Goal: Information Seeking & Learning: Learn about a topic

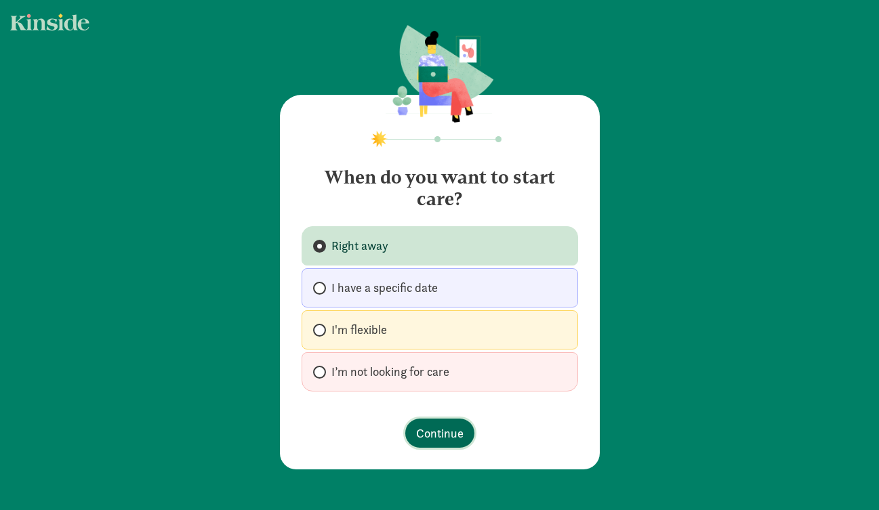
click at [446, 435] on span "Continue" at bounding box center [439, 433] width 47 height 18
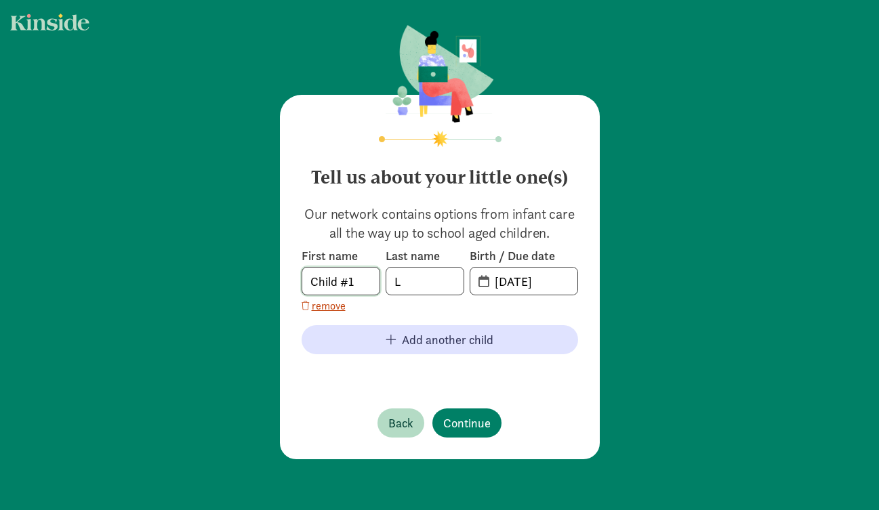
click at [329, 268] on input "Child #1" at bounding box center [340, 281] width 77 height 27
type input "Larkyn"
type input "Lawler"
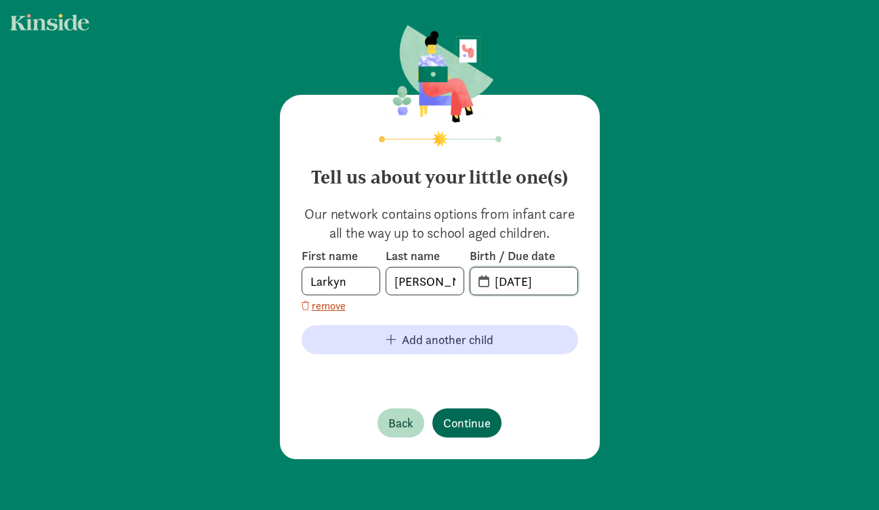
type input "07-16-2025"
click at [464, 429] on span "Continue" at bounding box center [466, 423] width 47 height 18
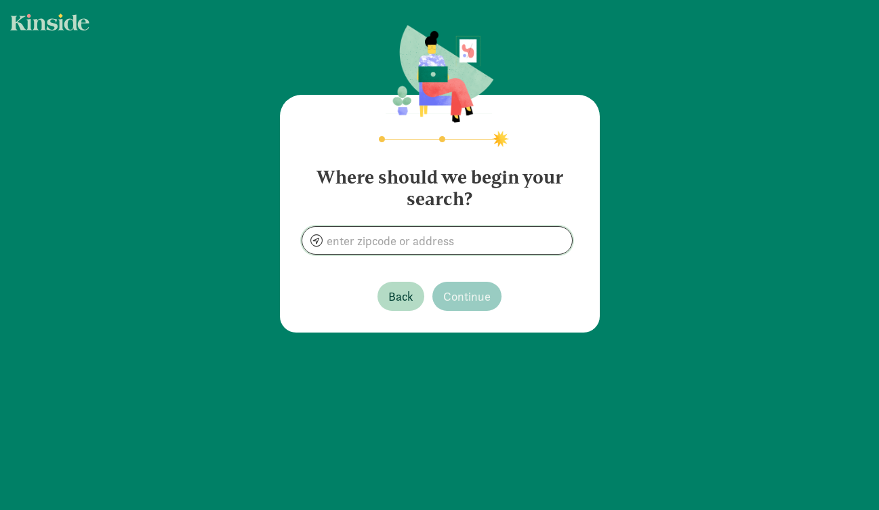
click at [425, 239] on input at bounding box center [437, 240] width 270 height 27
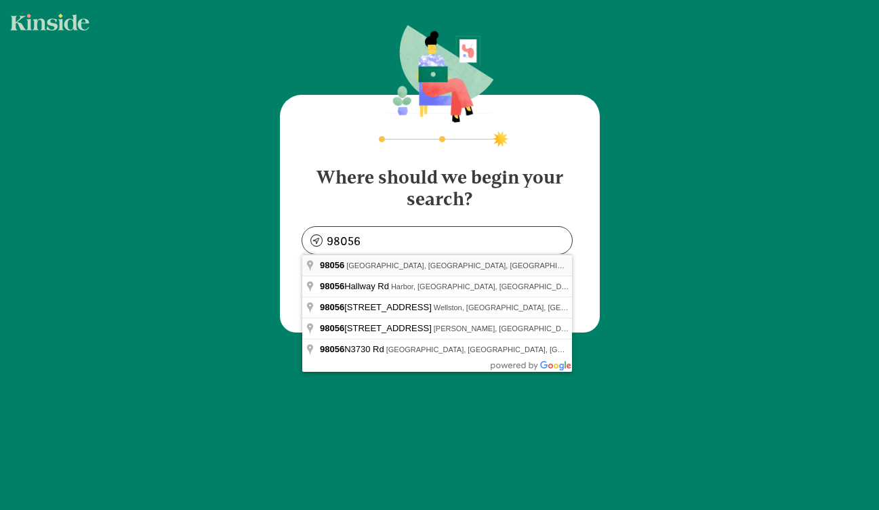
type input "Renton, WA 98056, USA"
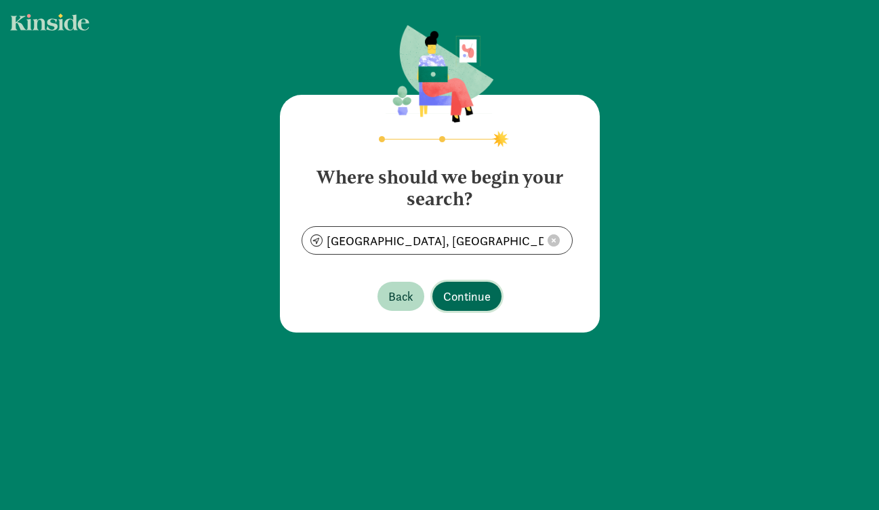
click at [459, 294] on span "Continue" at bounding box center [466, 296] width 47 height 18
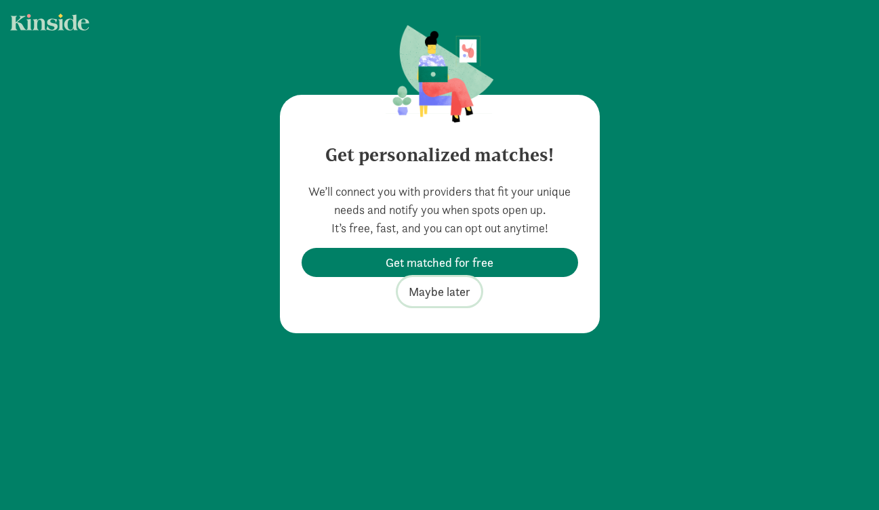
click at [446, 289] on span "Maybe later" at bounding box center [440, 292] width 62 height 18
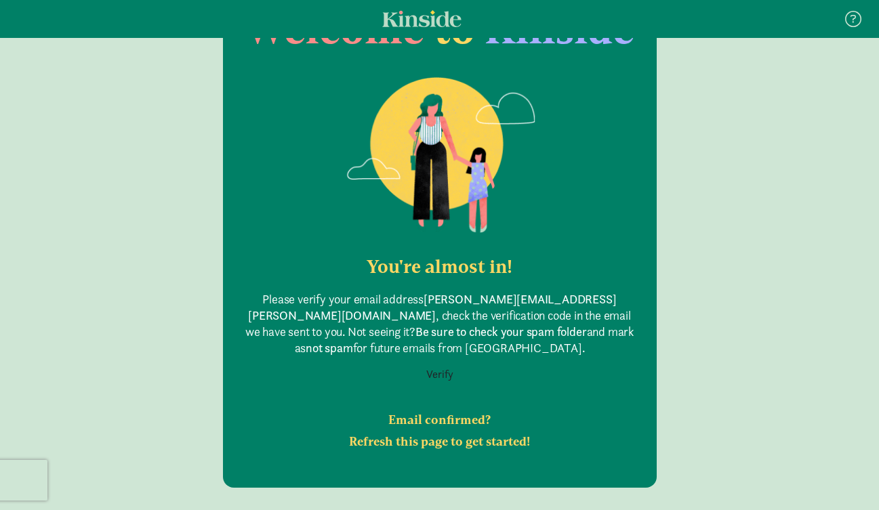
scroll to position [86, 0]
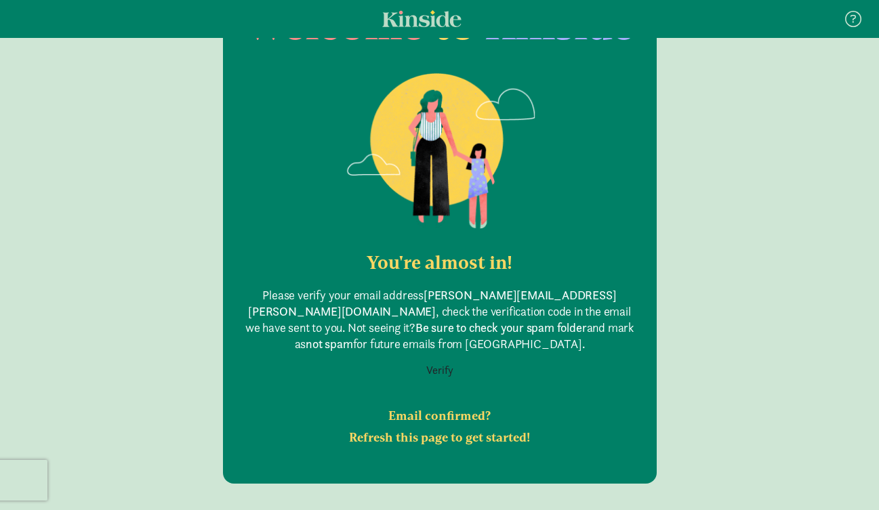
click at [439, 360] on button "Verify" at bounding box center [440, 371] width 45 height 26
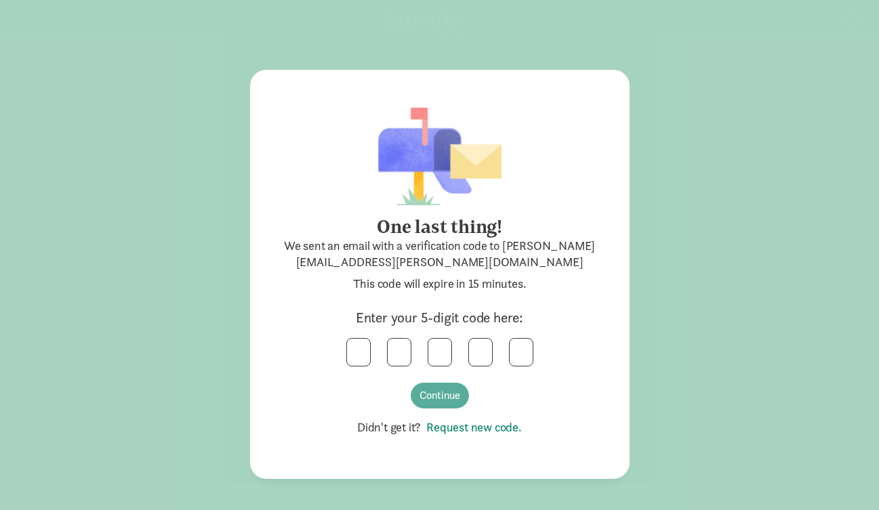
click at [489, 427] on link "Request new code." at bounding box center [471, 428] width 101 height 16
click at [335, 397] on div "Continue" at bounding box center [439, 373] width 325 height 70
click at [481, 428] on link "Request new code." at bounding box center [471, 428] width 101 height 16
click at [354, 2] on div "One last thing! We sent an email with a verification code to justin.lawler@seat…" at bounding box center [439, 255] width 879 height 510
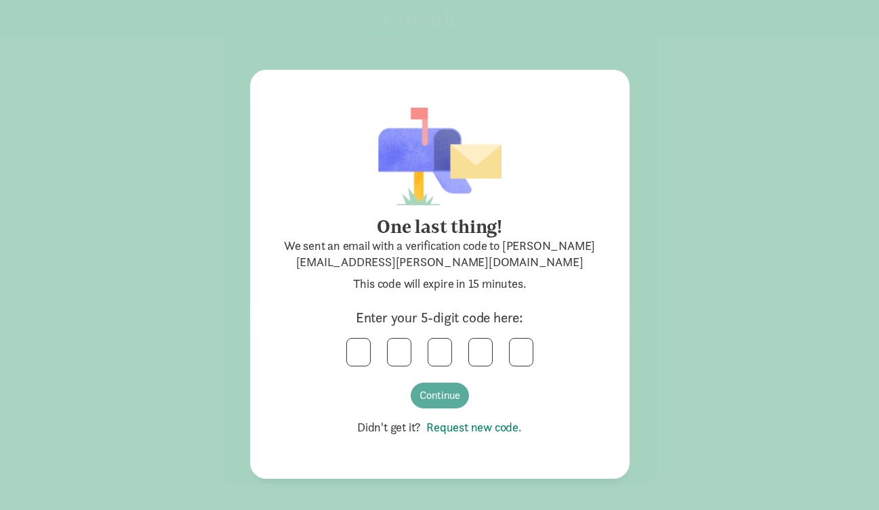
click at [351, 336] on div "One last thing! We sent an email with a verification code to justin.lawler@seat…" at bounding box center [439, 326] width 325 height 220
click at [363, 355] on input "text" at bounding box center [358, 352] width 23 height 27
click at [361, 355] on input "text" at bounding box center [358, 352] width 23 height 27
click at [432, 388] on button "Continue" at bounding box center [440, 396] width 58 height 26
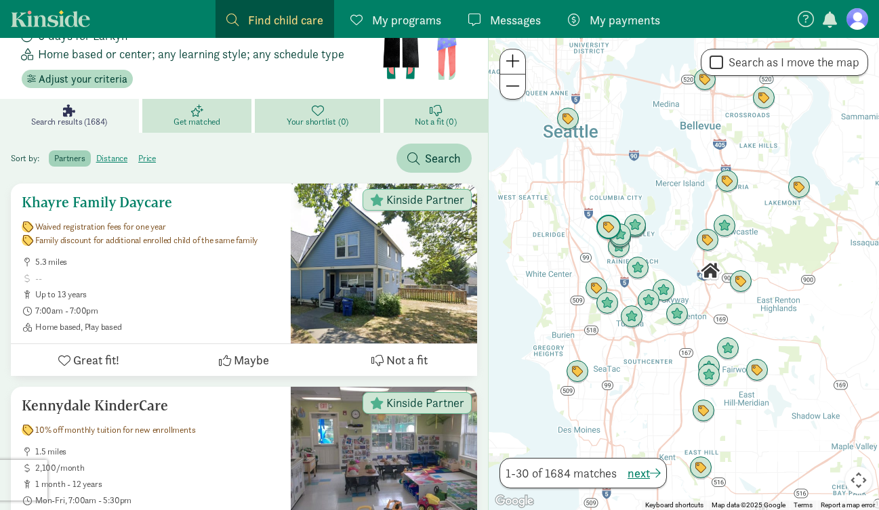
scroll to position [122, 0]
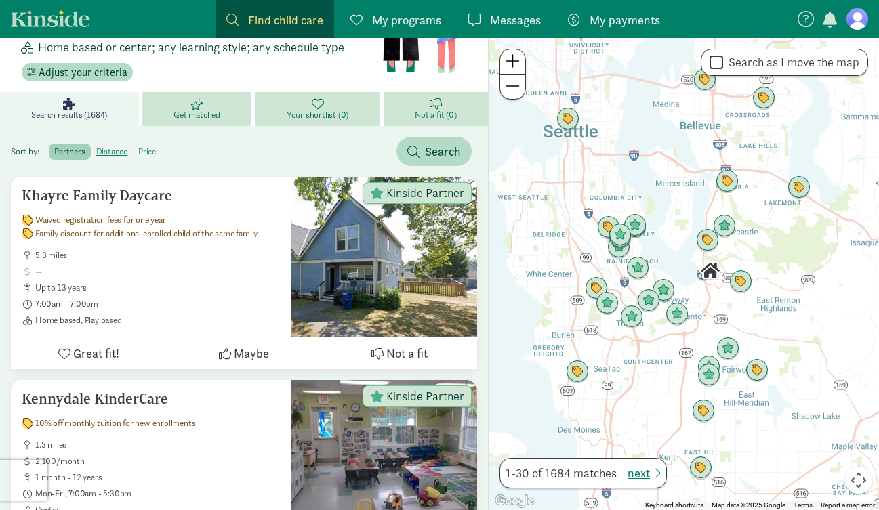
click at [142, 148] on label "price" at bounding box center [147, 152] width 28 height 16
click at [138, 146] on input "price" at bounding box center [138, 146] width 0 height 0
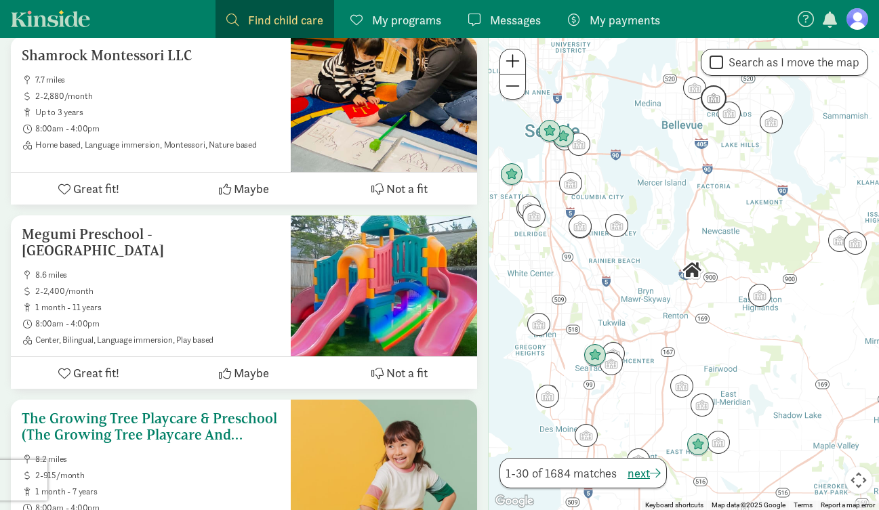
scroll to position [1701, 0]
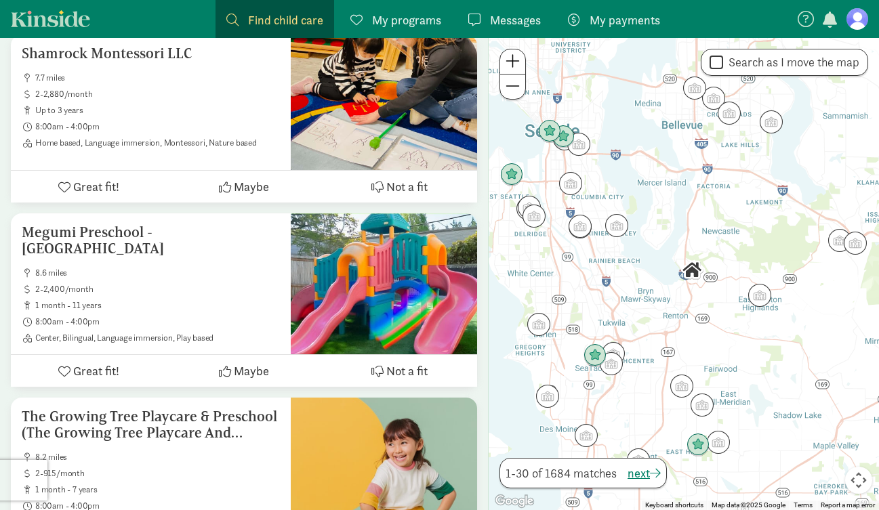
click at [686, 321] on div at bounding box center [684, 274] width 390 height 472
click at [515, 65] on span at bounding box center [513, 61] width 14 height 16
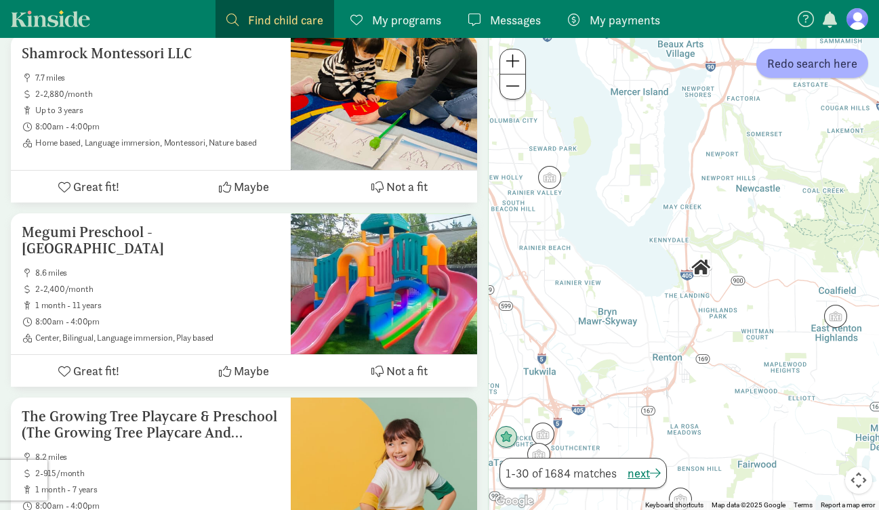
click at [702, 266] on img "Click to see details" at bounding box center [700, 267] width 23 height 23
click at [835, 321] on img "Click to see details" at bounding box center [836, 317] width 26 height 26
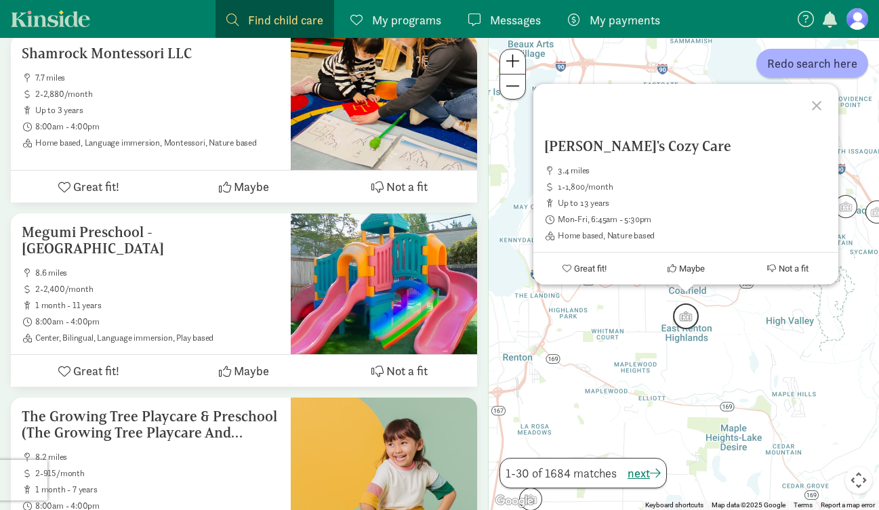
click at [686, 304] on img "Click to see details" at bounding box center [686, 317] width 26 height 26
click at [605, 141] on h5 "Carolyn's Cozy Care" at bounding box center [685, 146] width 283 height 16
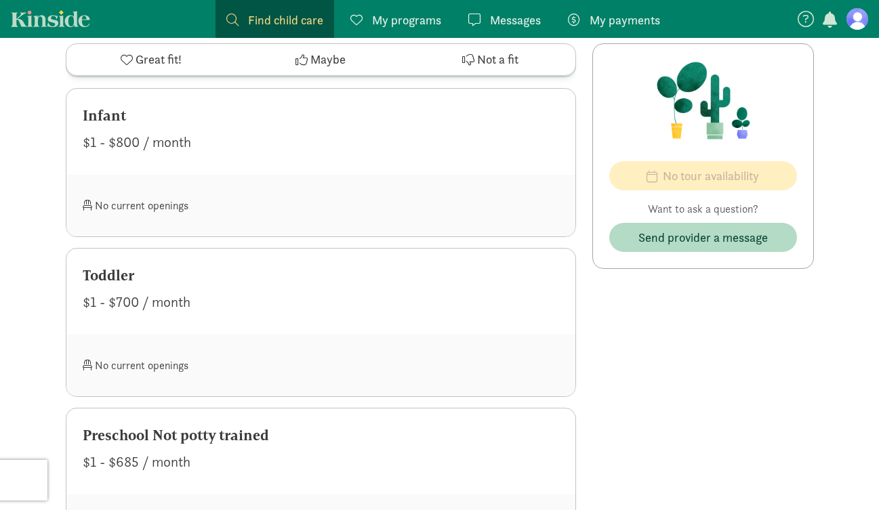
scroll to position [1081, 0]
click at [114, 286] on div "Toddler $1 - $700 / month" at bounding box center [320, 293] width 509 height 86
click at [116, 272] on div "Toddler" at bounding box center [321, 277] width 477 height 22
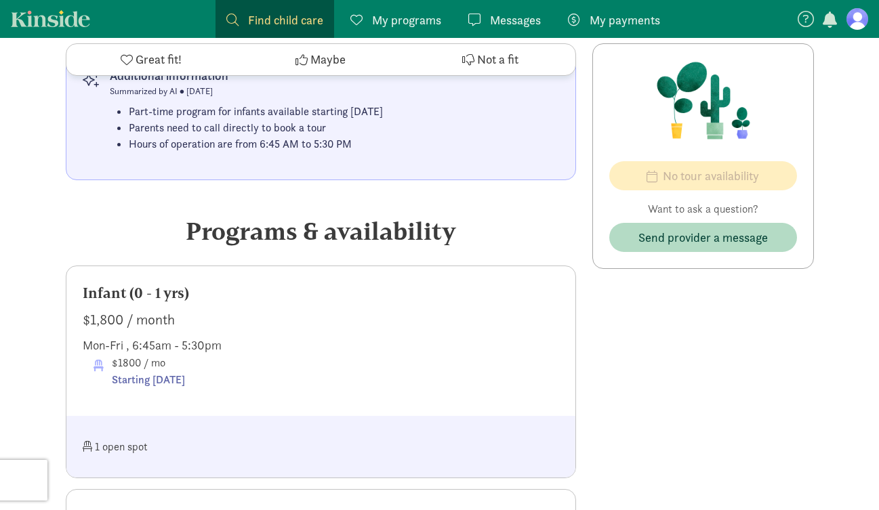
scroll to position [564, 0]
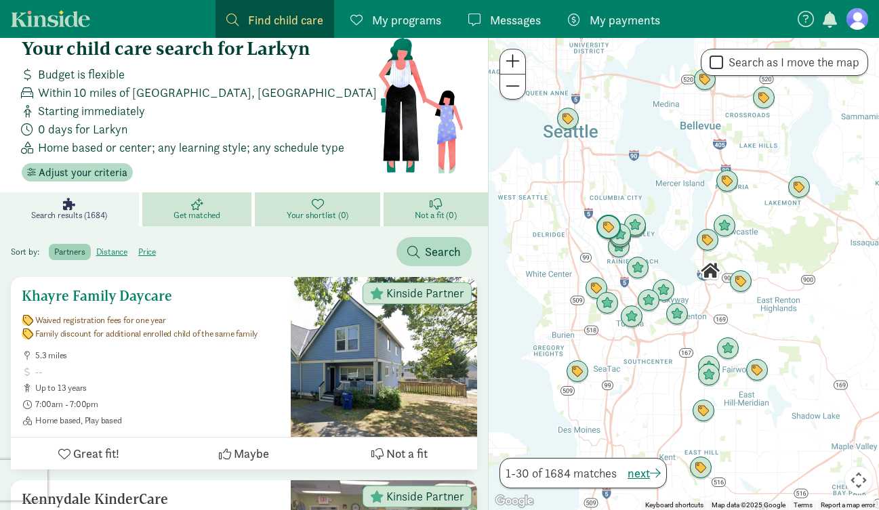
scroll to position [26, 0]
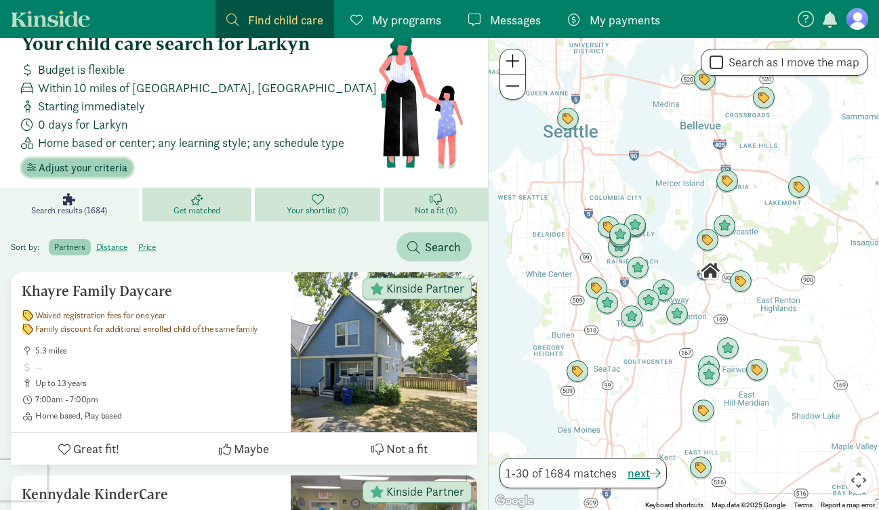
click at [76, 174] on span "Adjust your criteria" at bounding box center [83, 168] width 89 height 16
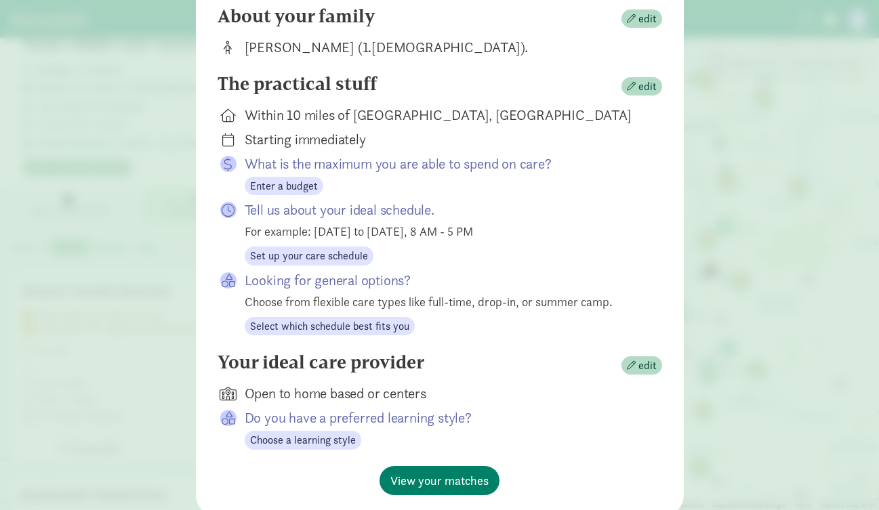
scroll to position [146, 0]
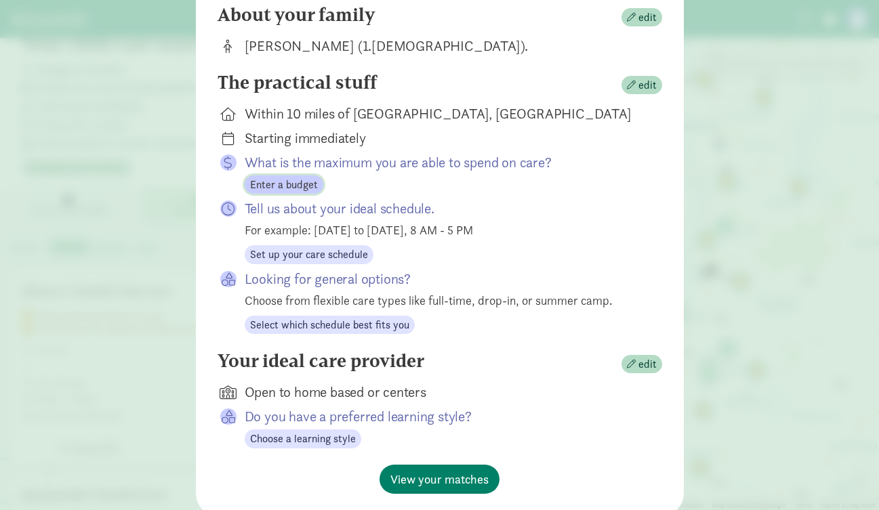
click at [285, 188] on span "Enter a budget" at bounding box center [284, 185] width 68 height 16
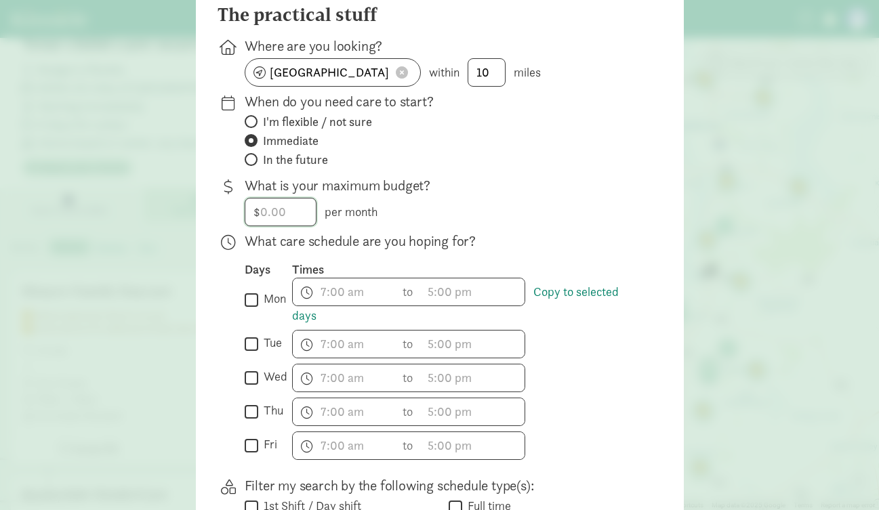
click at [283, 204] on input "number" at bounding box center [280, 212] width 70 height 27
type input "1800"
click at [543, 234] on p "What care schedule are you hoping for?" at bounding box center [443, 241] width 396 height 19
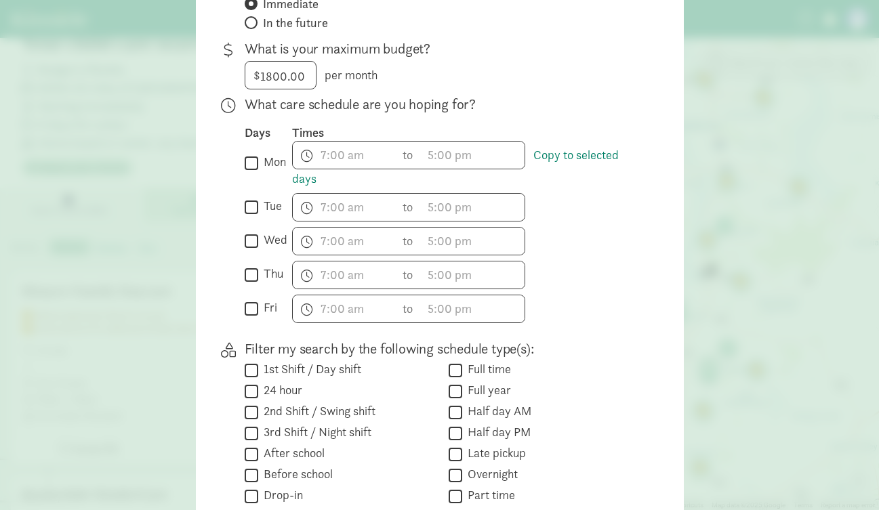
scroll to position [286, 0]
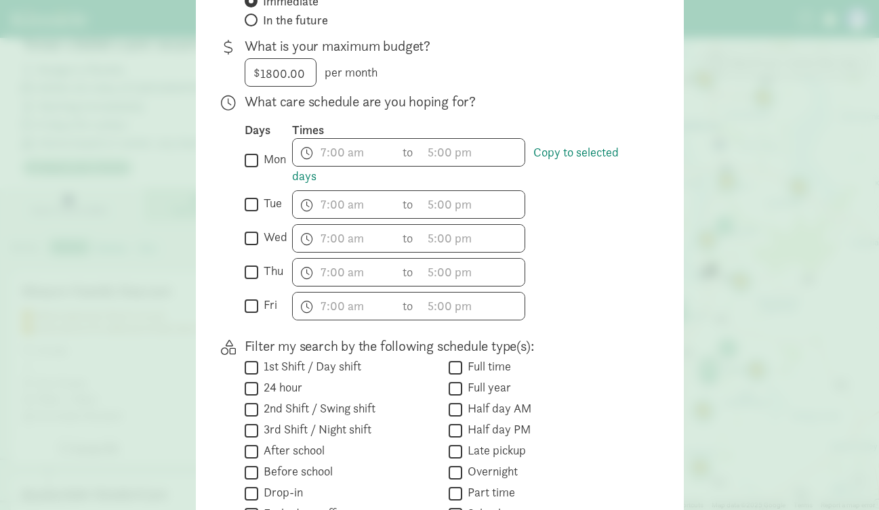
click at [251, 273] on input "thu" at bounding box center [252, 272] width 14 height 18
checkbox input "true"
click at [248, 236] on input "wed" at bounding box center [252, 238] width 14 height 18
checkbox input "true"
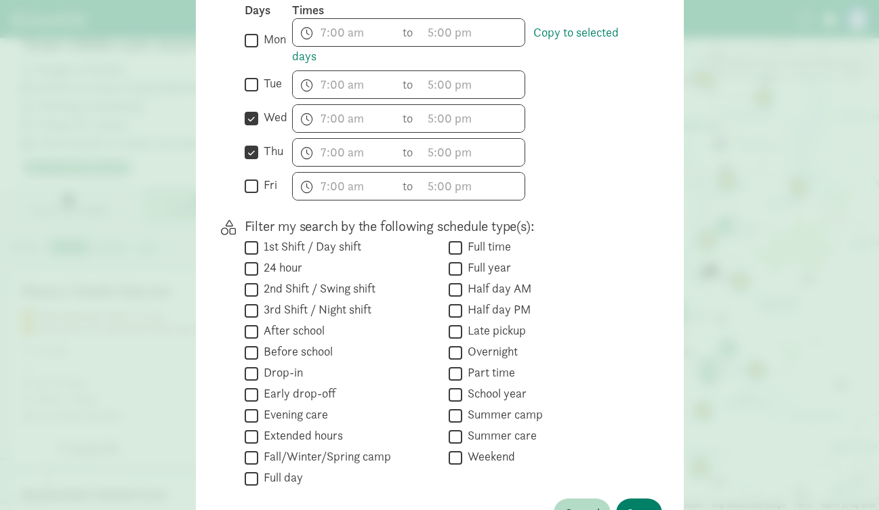
scroll to position [397, 0]
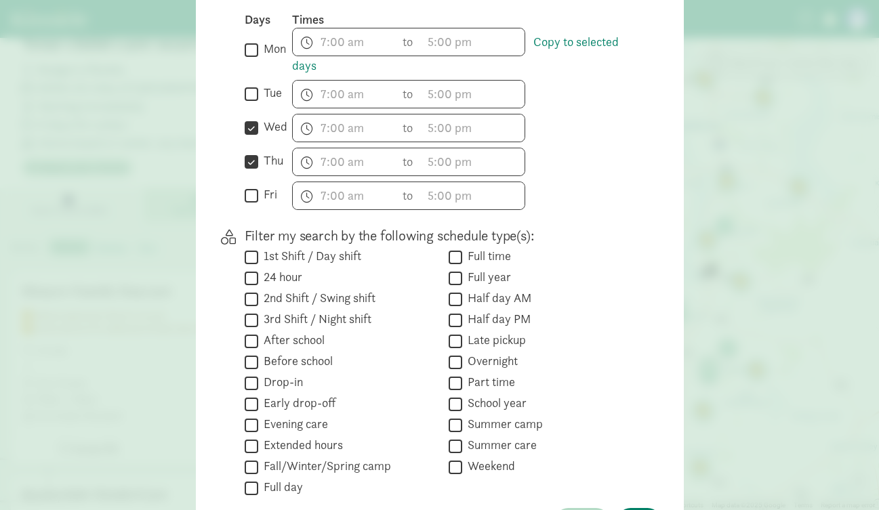
click at [251, 163] on input "thu" at bounding box center [252, 162] width 14 height 18
checkbox input "false"
click at [249, 127] on input "wed" at bounding box center [252, 128] width 14 height 18
checkbox input "false"
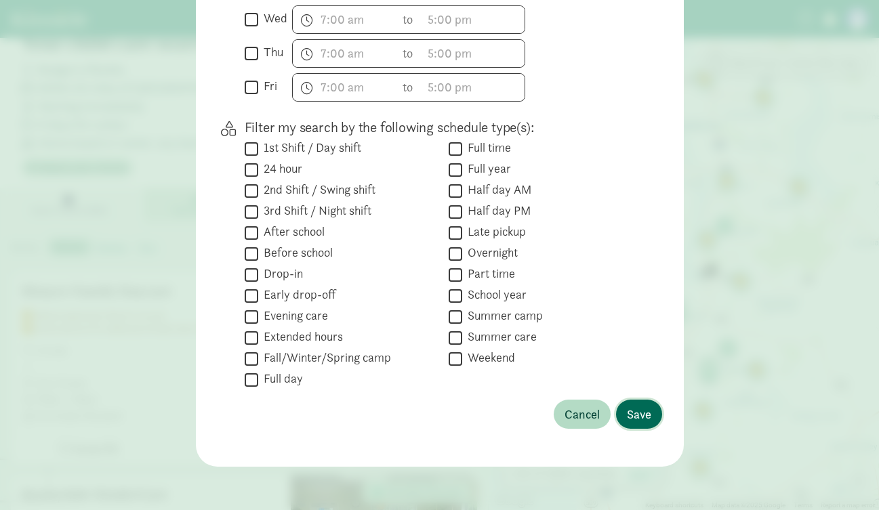
click at [648, 424] on button "Save" at bounding box center [639, 414] width 46 height 29
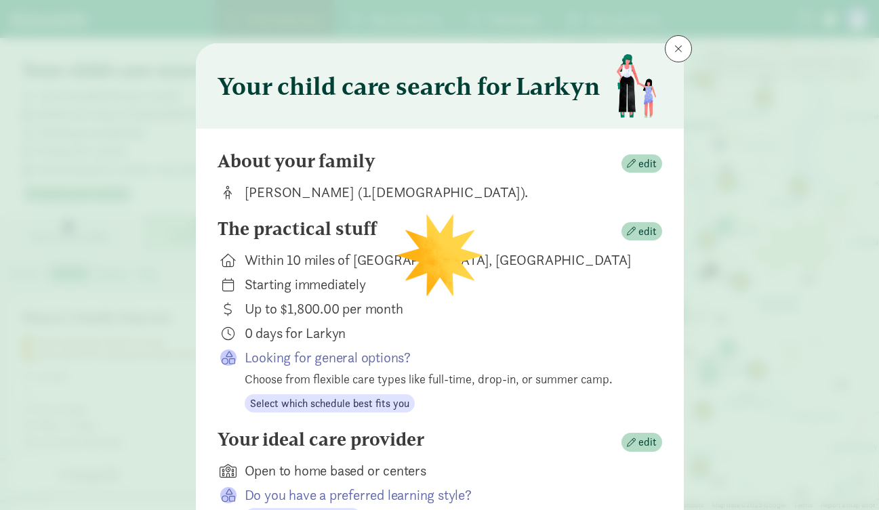
scroll to position [0, 0]
click at [642, 165] on span "edit" at bounding box center [648, 164] width 18 height 16
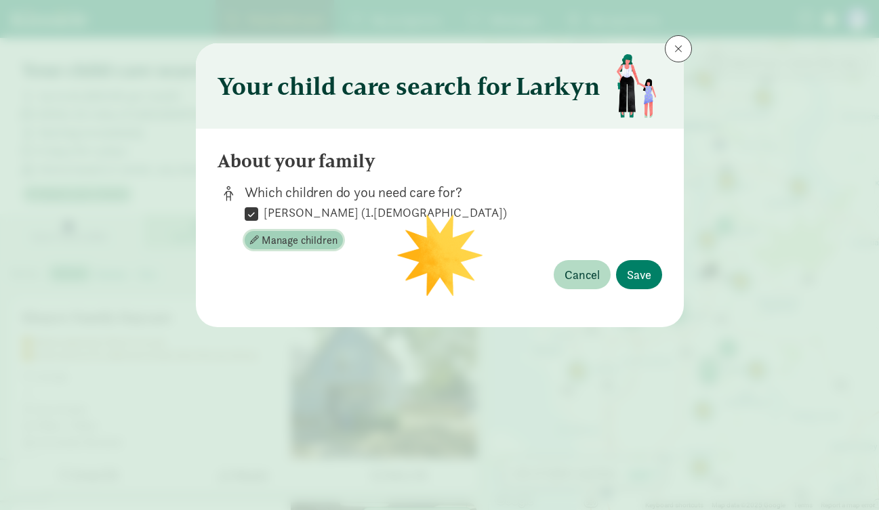
click at [317, 247] on span "Manage children" at bounding box center [300, 241] width 76 height 16
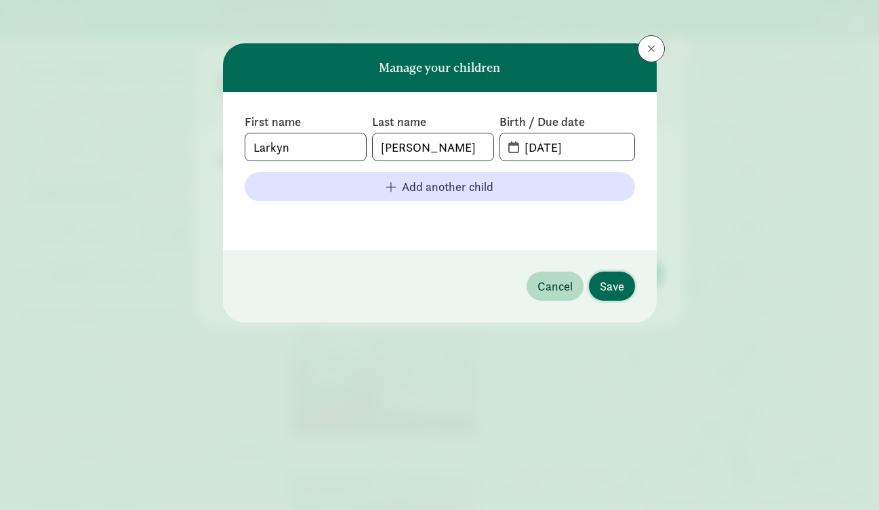
click at [618, 294] on span "Save" at bounding box center [612, 286] width 24 height 18
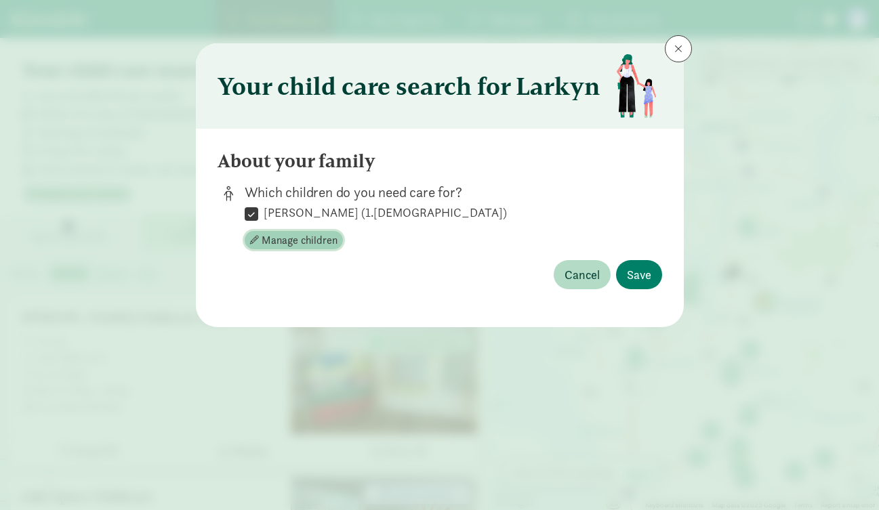
click at [287, 243] on span "Manage children" at bounding box center [300, 241] width 76 height 16
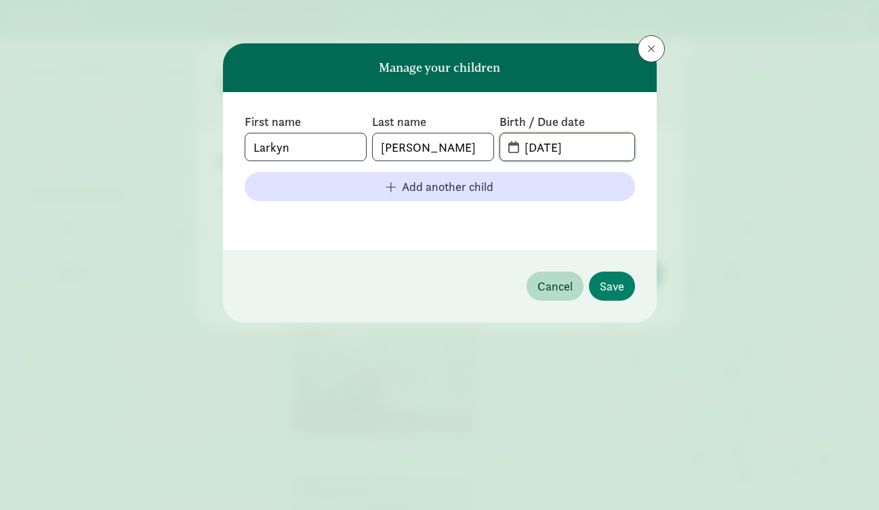
click at [590, 143] on input "07-16-2025" at bounding box center [575, 147] width 117 height 27
type input "07-16-2024"
click at [622, 278] on span "Save" at bounding box center [612, 286] width 24 height 18
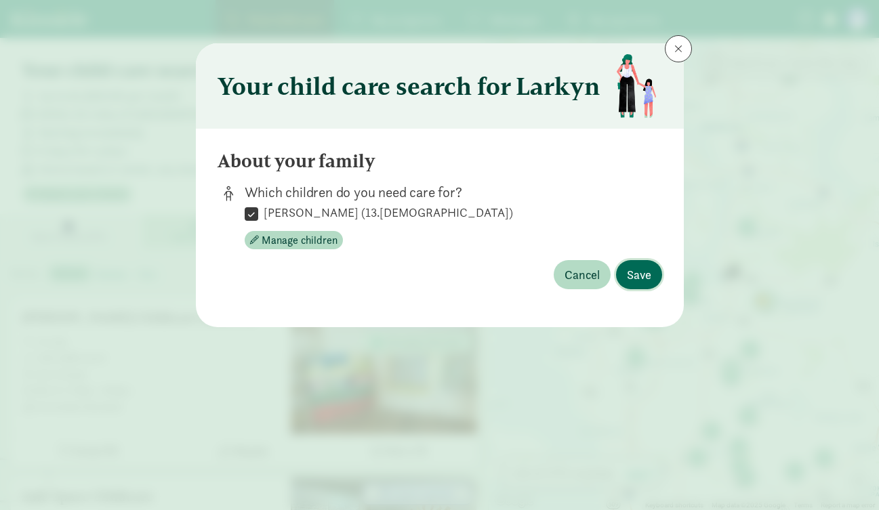
click at [634, 277] on span "Save" at bounding box center [639, 275] width 24 height 18
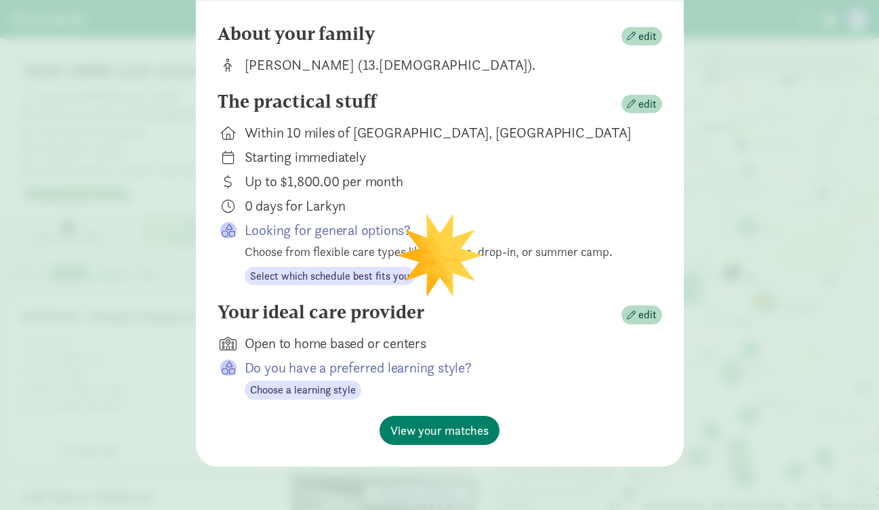
scroll to position [127, 0]
click at [437, 430] on span "View your matches" at bounding box center [439, 431] width 98 height 18
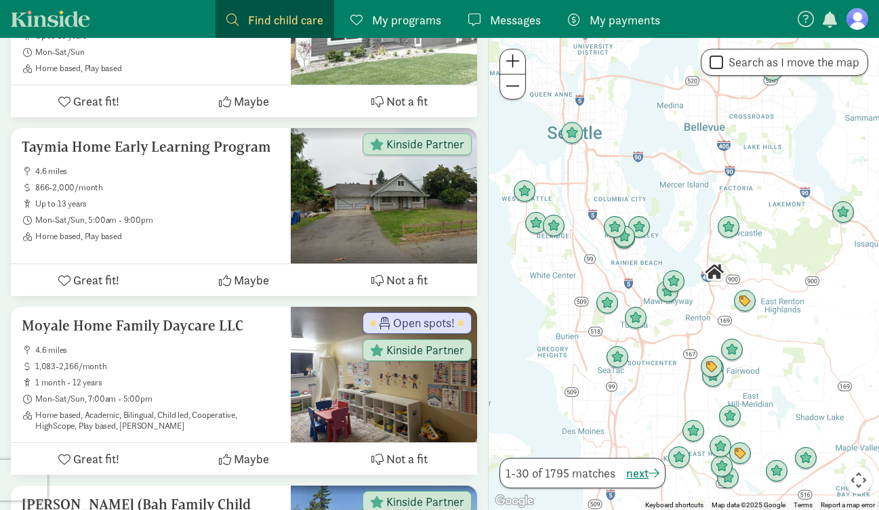
scroll to position [1261, 0]
click at [137, 148] on h5 "Taymia Home Early Learning Program" at bounding box center [151, 147] width 258 height 16
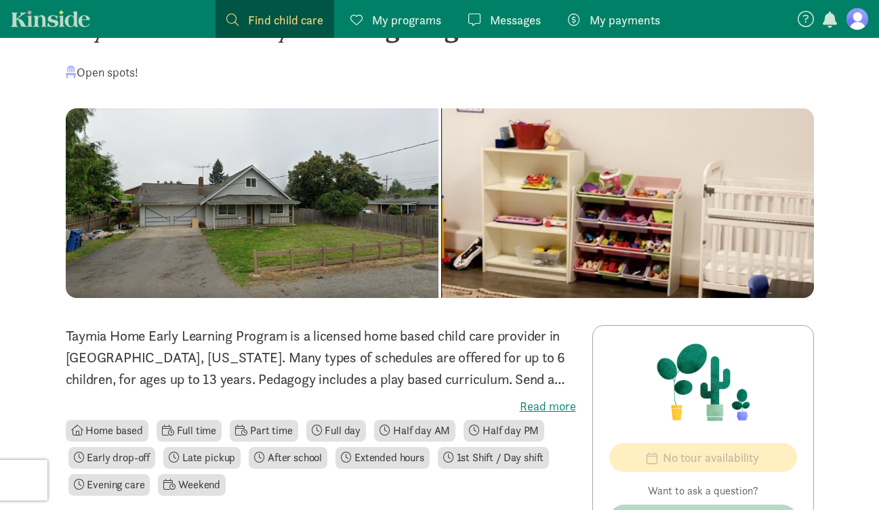
scroll to position [16, 0]
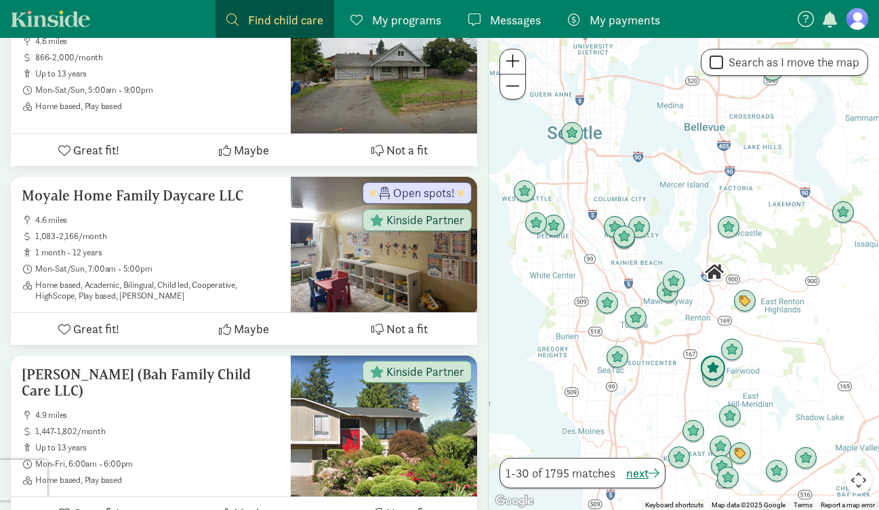
scroll to position [1392, 0]
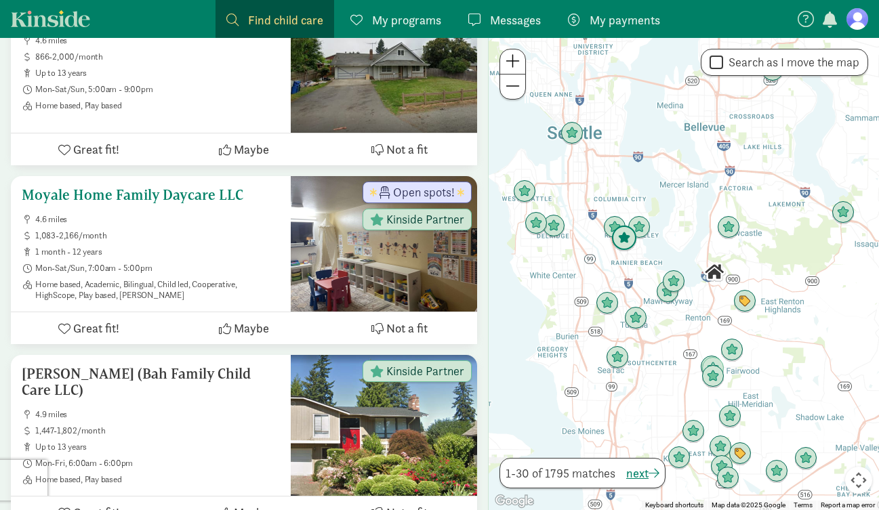
click at [73, 203] on div "Moyale Home Family Daycare LLC 4.6 miles 1,083-2,166/month 1 month - 12 years M…" at bounding box center [151, 244] width 258 height 114
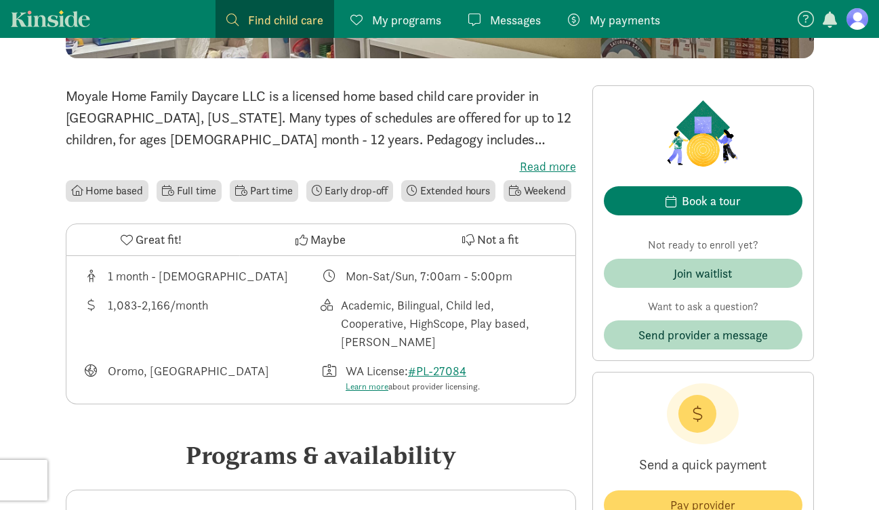
scroll to position [267, 0]
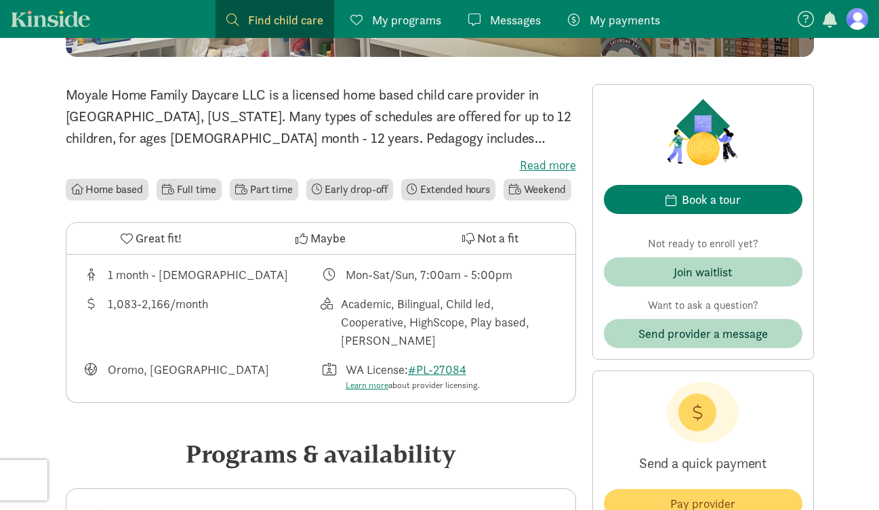
click at [546, 160] on label "Read more" at bounding box center [321, 165] width 510 height 16
click at [0, 0] on input "Read more" at bounding box center [0, 0] width 0 height 0
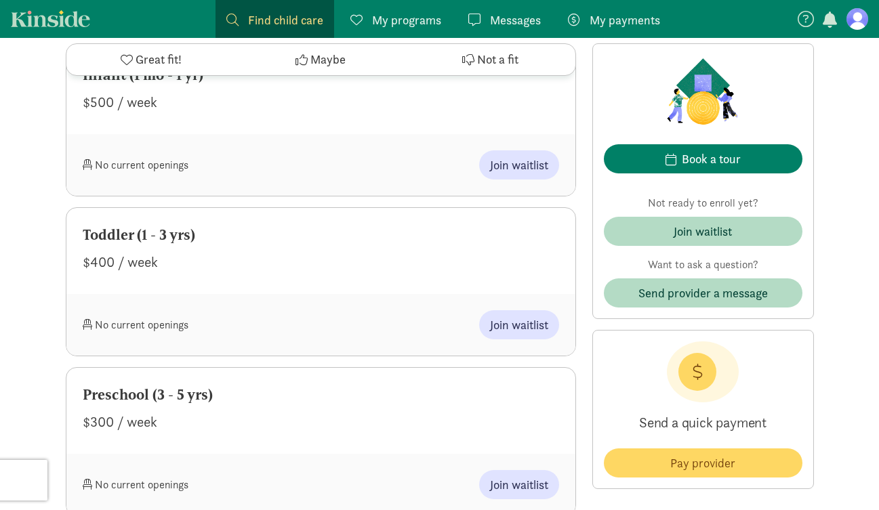
scroll to position [733, 0]
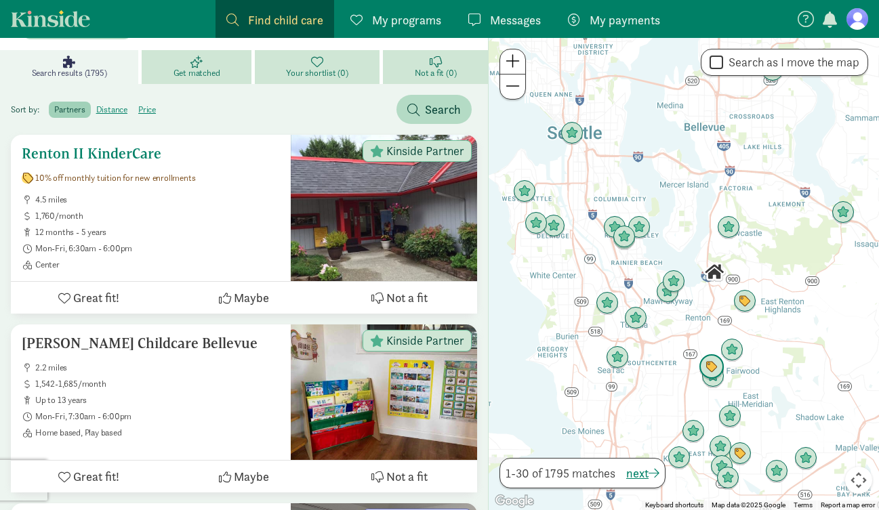
scroll to position [161, 0]
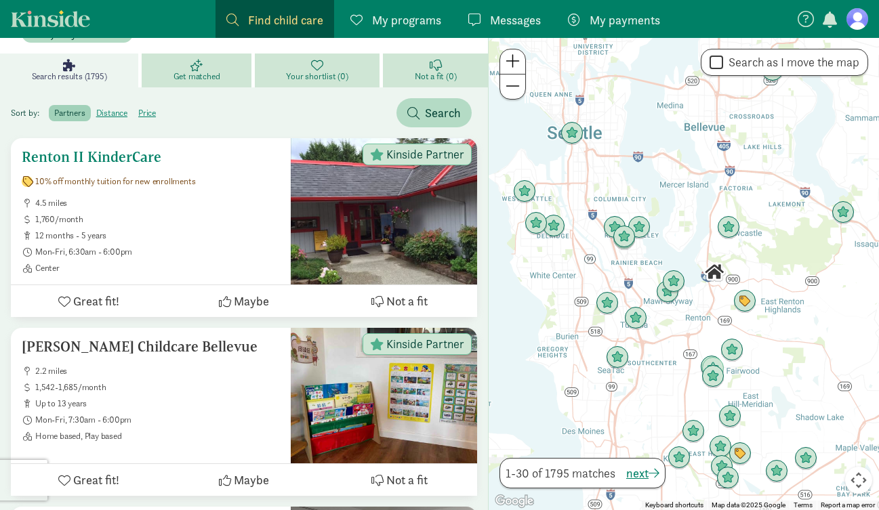
click at [113, 158] on h5 "Renton II KinderCare" at bounding box center [151, 157] width 258 height 16
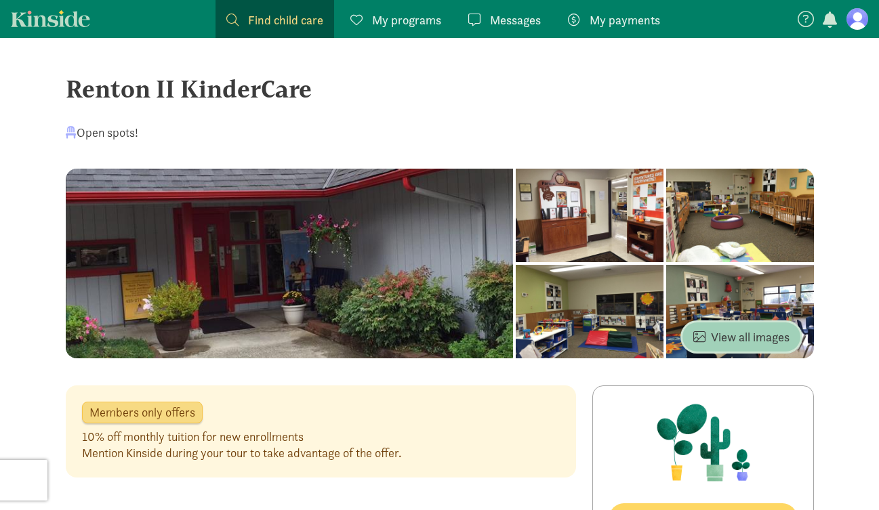
click at [744, 340] on span "View all images" at bounding box center [741, 337] width 96 height 18
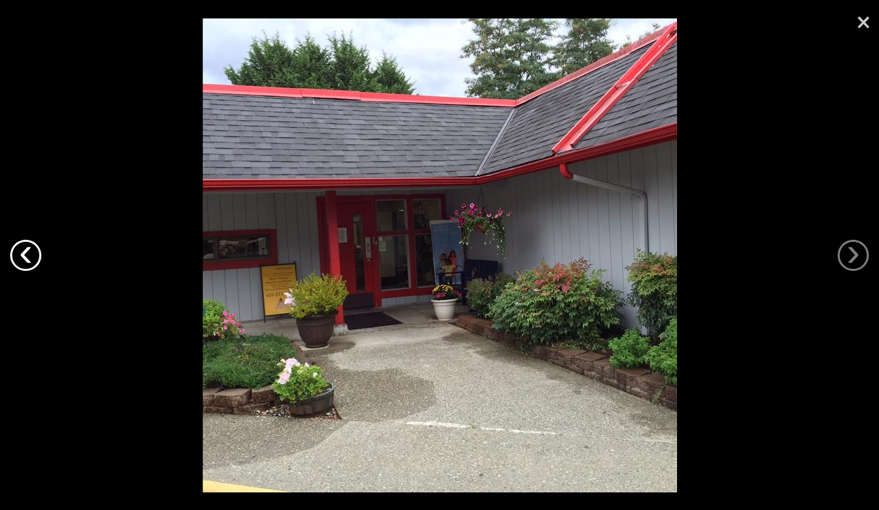
click at [22, 263] on link "‹" at bounding box center [25, 255] width 31 height 31
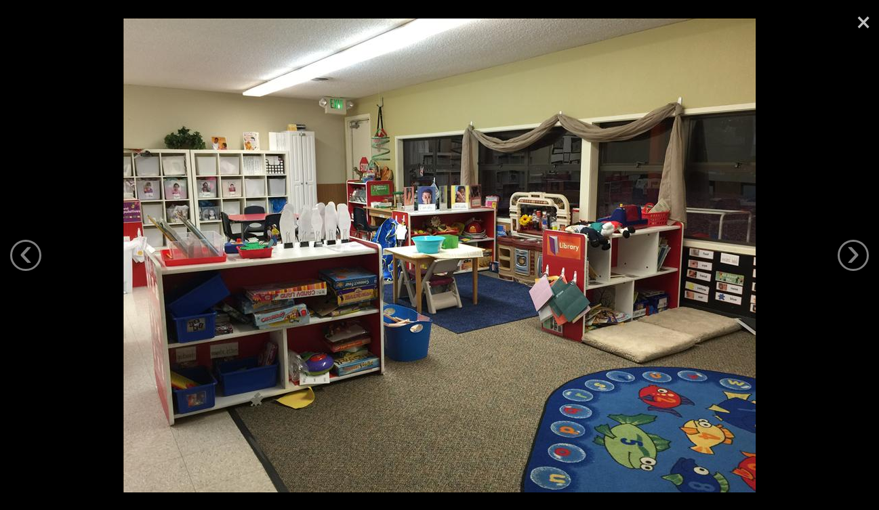
click at [863, 19] on link "×" at bounding box center [863, 20] width 31 height 41
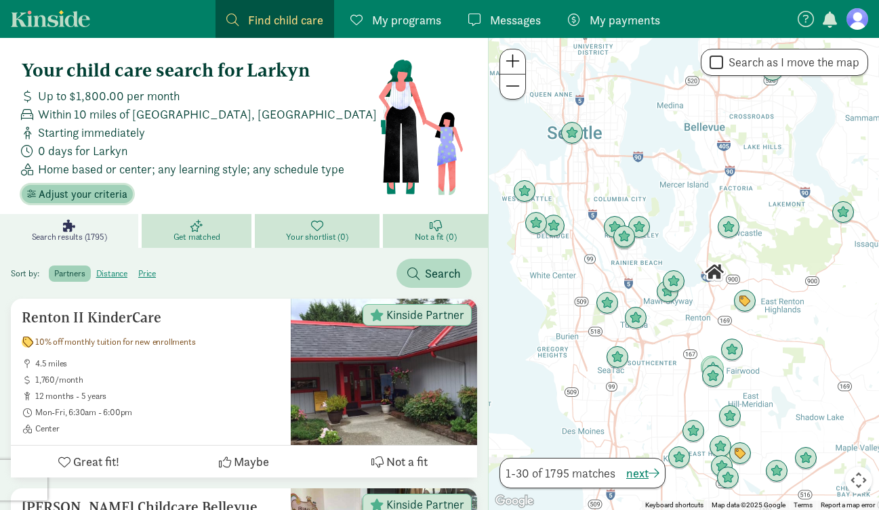
click at [73, 194] on span "Adjust your criteria" at bounding box center [83, 194] width 89 height 16
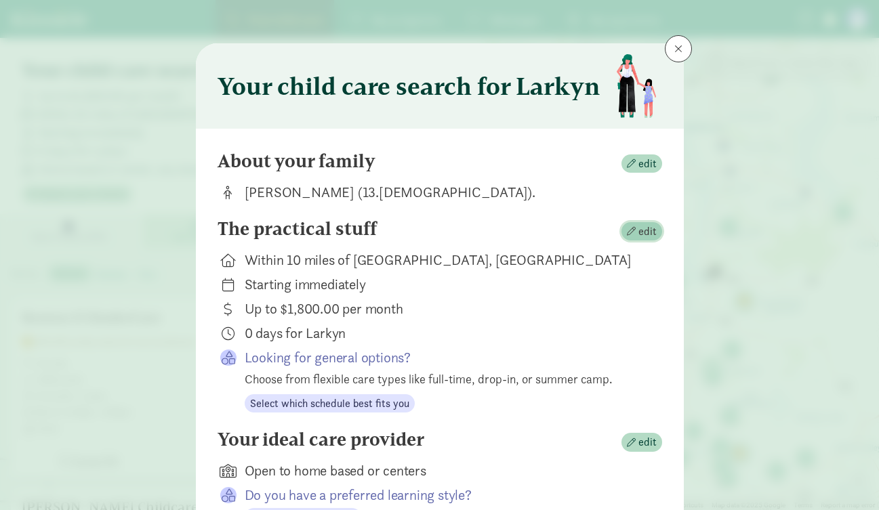
click at [639, 234] on span "edit" at bounding box center [648, 232] width 18 height 16
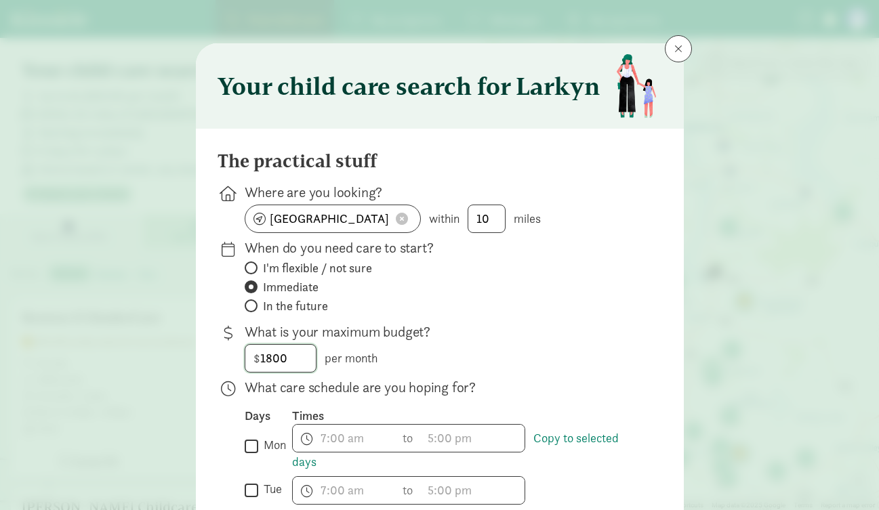
click at [281, 359] on input "1800" at bounding box center [280, 358] width 70 height 27
type input "2000"
click at [529, 357] on div "$ 2000 per month" at bounding box center [443, 358] width 396 height 28
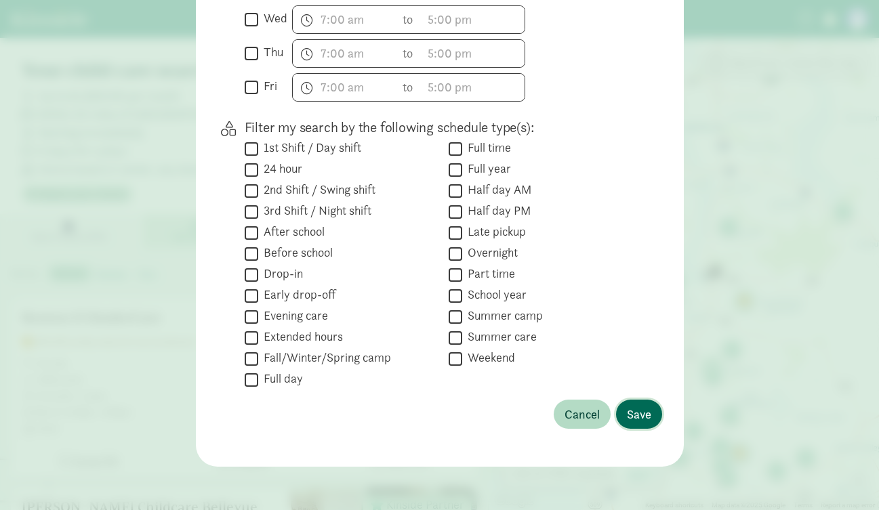
click at [641, 422] on span "Save" at bounding box center [639, 414] width 24 height 18
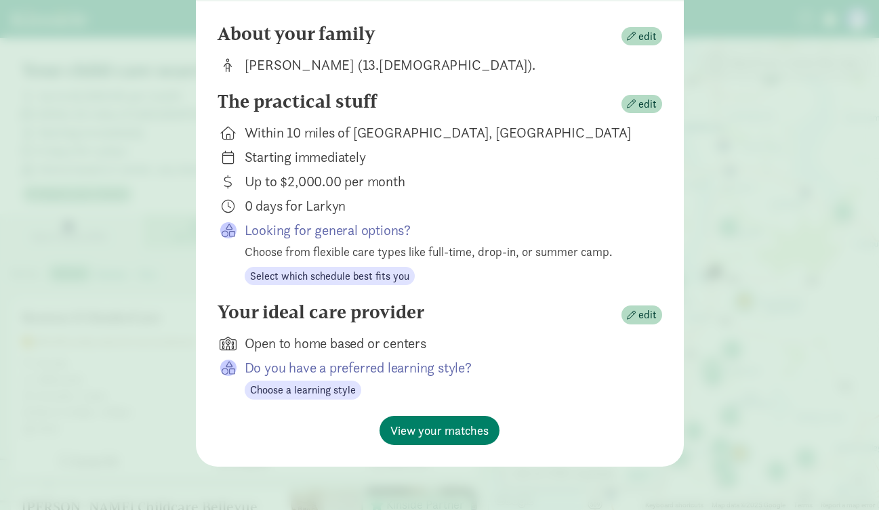
scroll to position [127, 0]
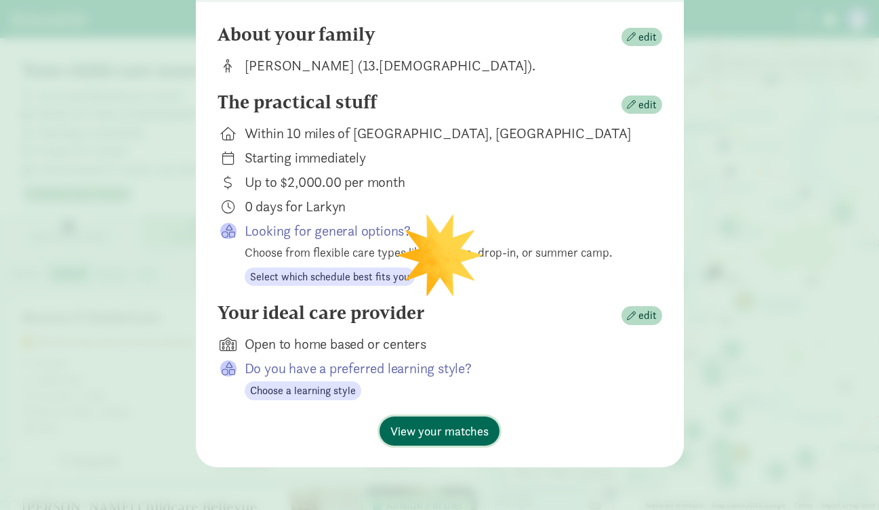
click at [481, 432] on span "View your matches" at bounding box center [439, 431] width 98 height 18
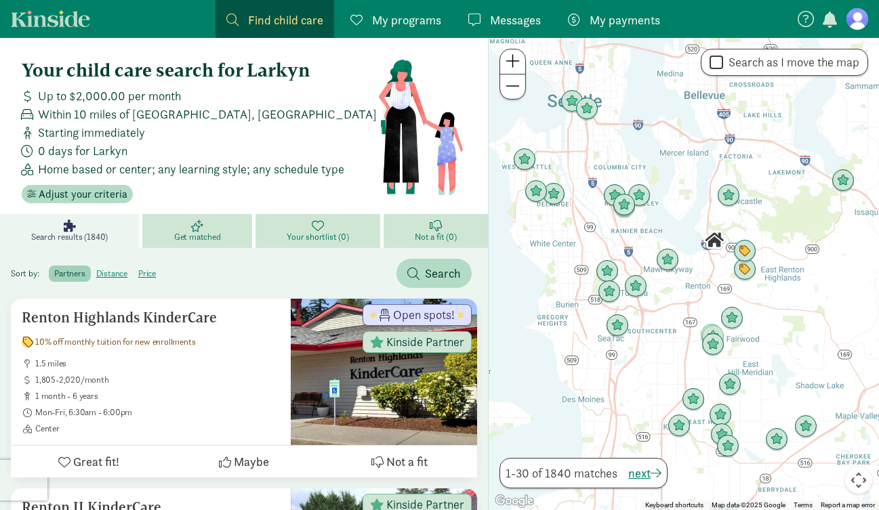
scroll to position [0, 0]
click at [746, 245] on img "Click to see details" at bounding box center [745, 252] width 26 height 26
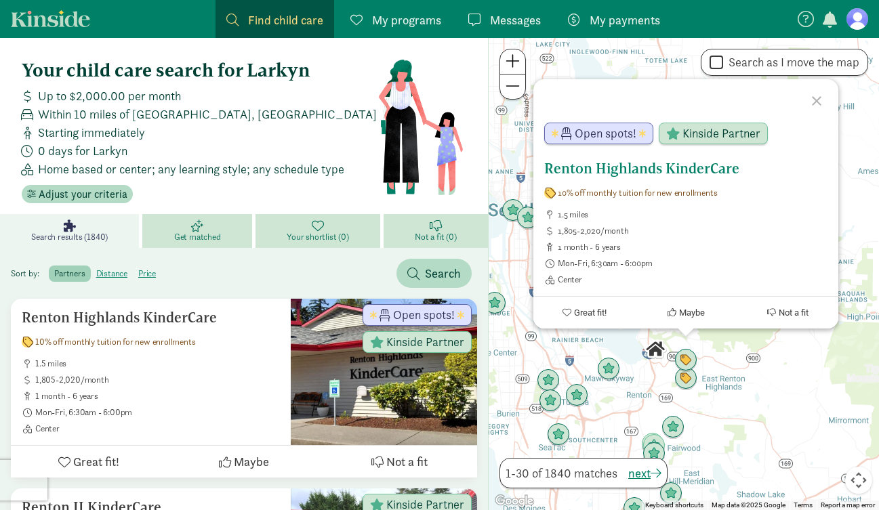
click at [687, 169] on h5 "Renton Highlands KinderCare" at bounding box center [685, 169] width 283 height 16
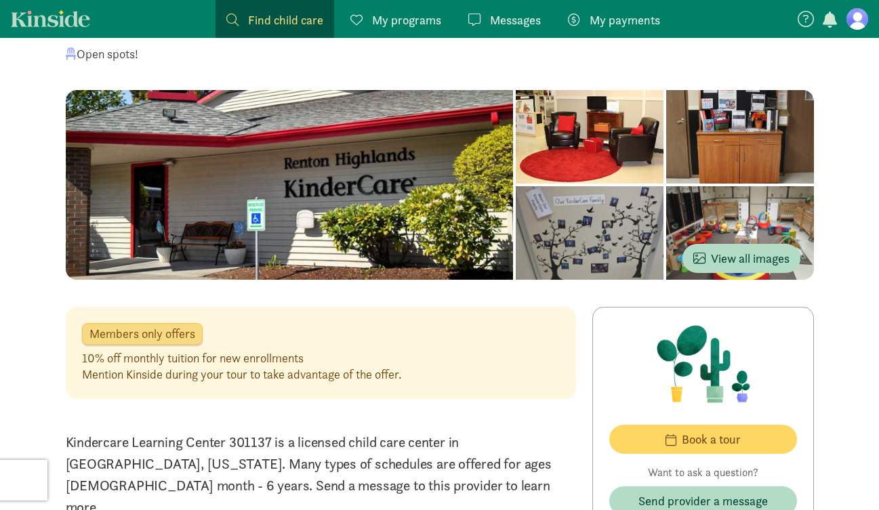
scroll to position [82, 0]
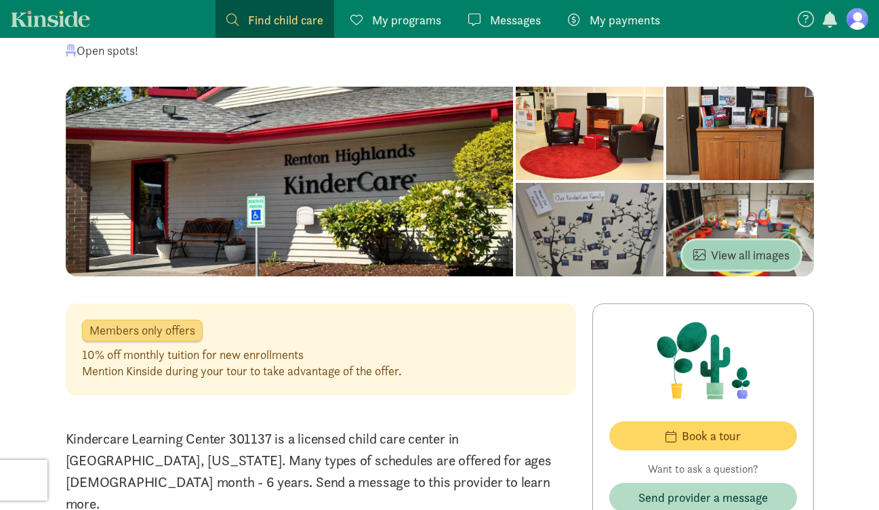
click at [723, 248] on span "View all images" at bounding box center [741, 255] width 96 height 18
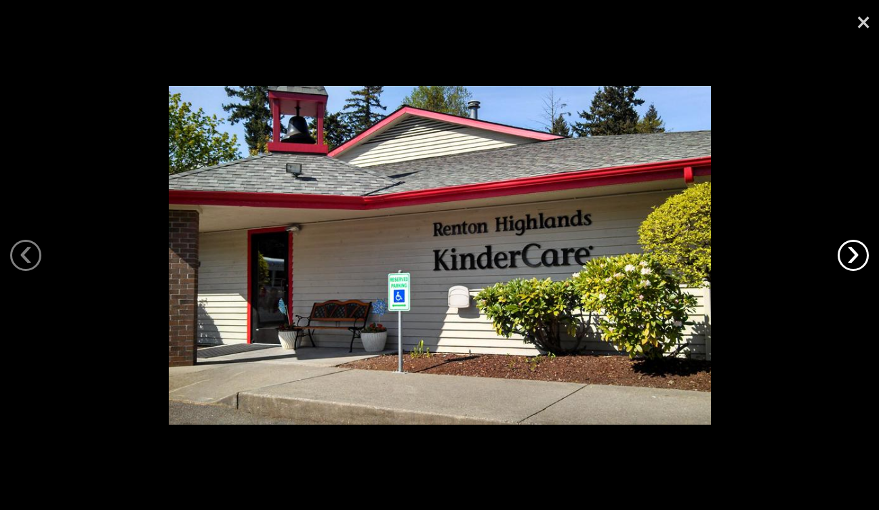
click at [855, 251] on link "›" at bounding box center [853, 255] width 31 height 31
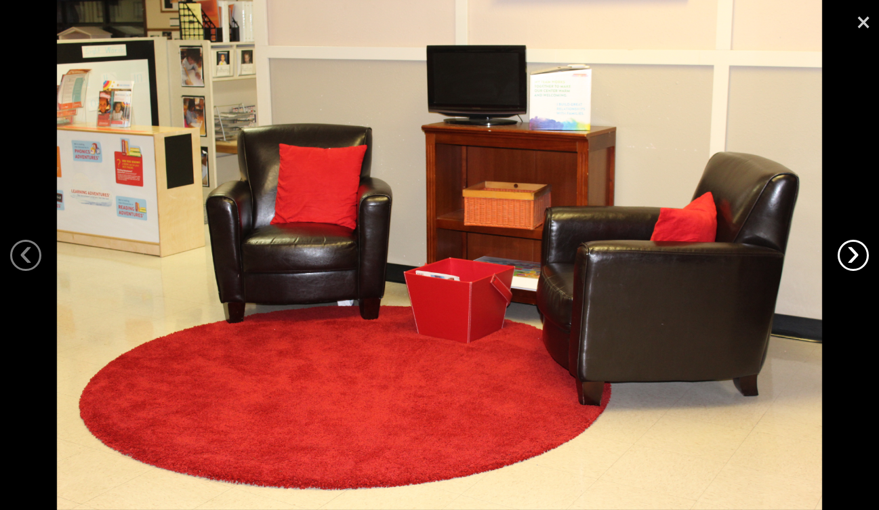
click at [856, 251] on link "›" at bounding box center [853, 255] width 31 height 31
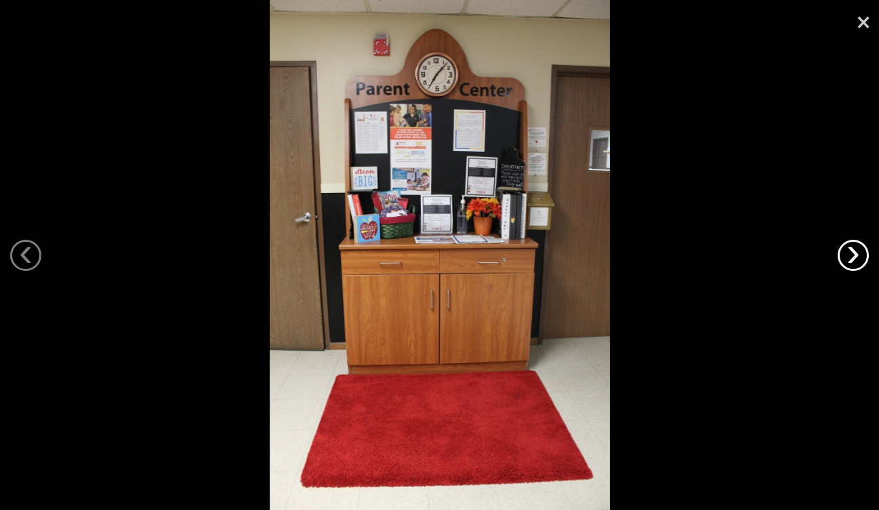
click at [856, 251] on link "›" at bounding box center [853, 255] width 31 height 31
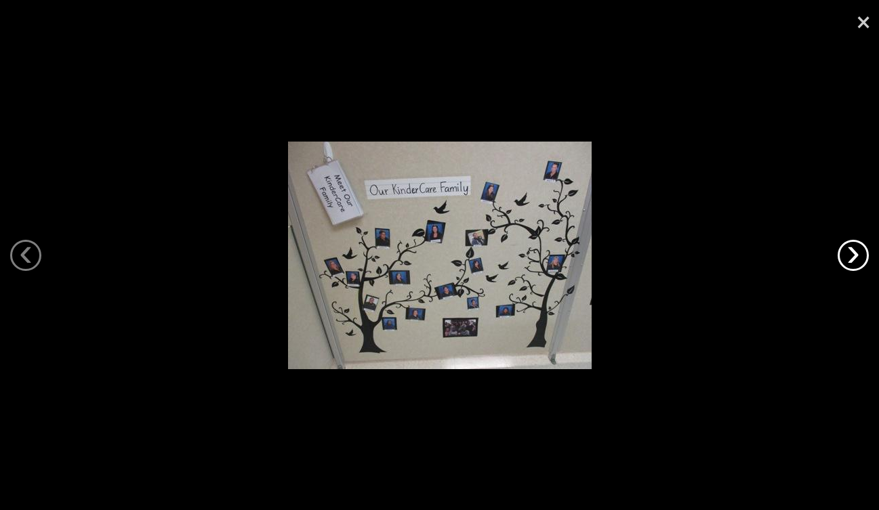
click at [856, 251] on link "›" at bounding box center [853, 255] width 31 height 31
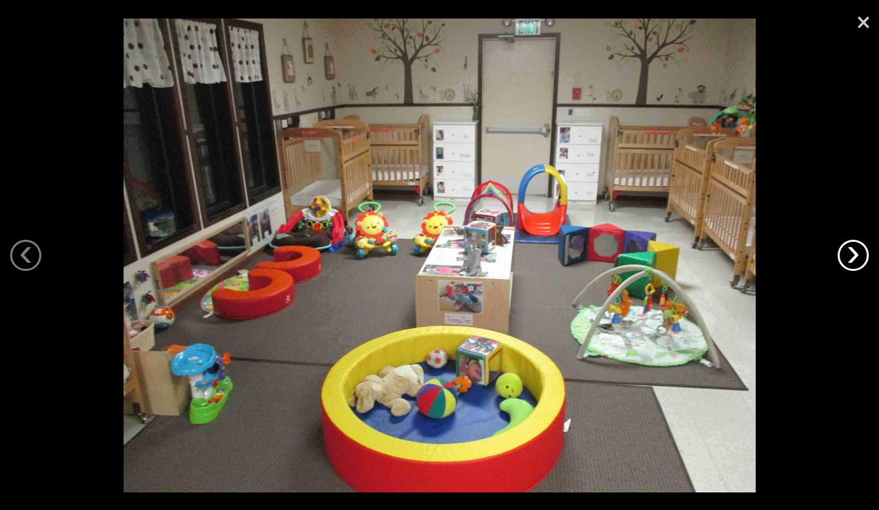
click at [856, 251] on link "›" at bounding box center [853, 255] width 31 height 31
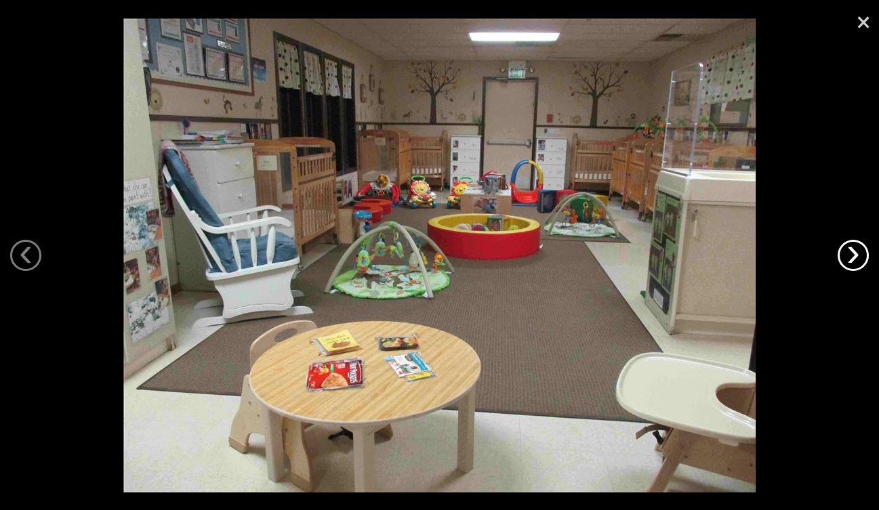
click at [856, 251] on link "›" at bounding box center [853, 255] width 31 height 31
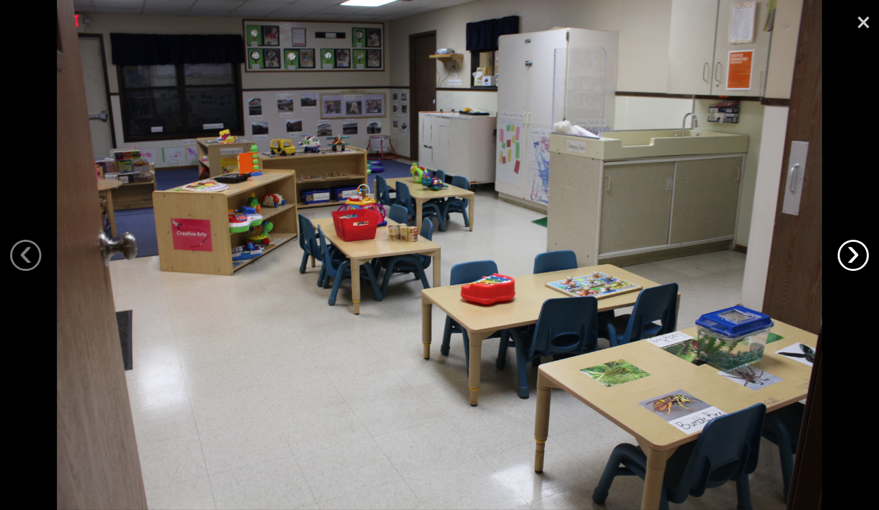
click at [856, 251] on link "›" at bounding box center [853, 255] width 31 height 31
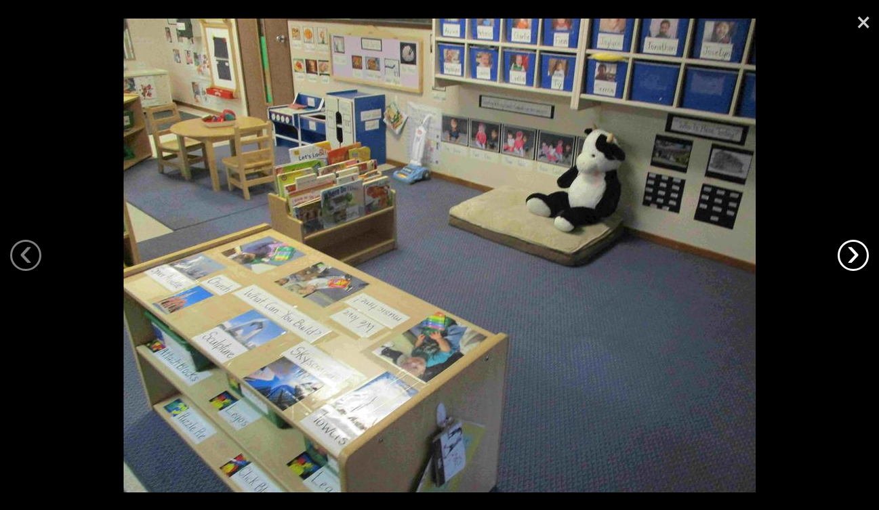
click at [856, 251] on link "›" at bounding box center [853, 255] width 31 height 31
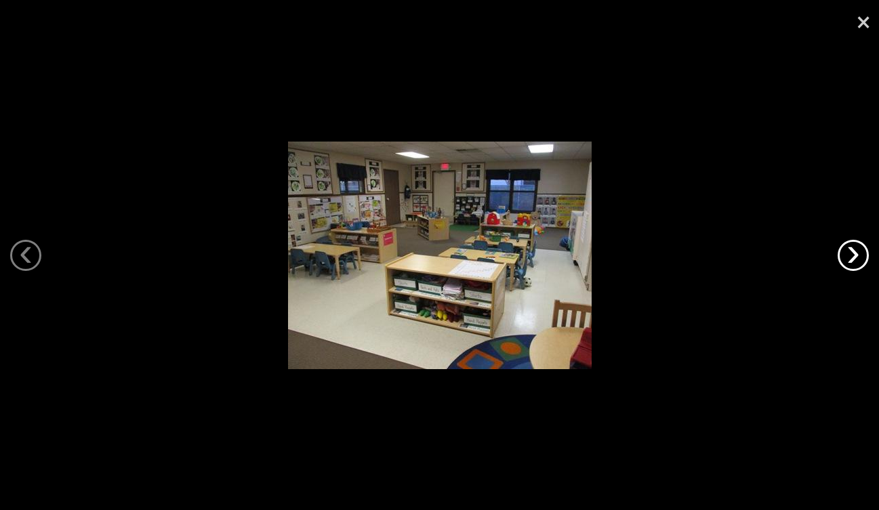
click at [856, 251] on link "›" at bounding box center [853, 255] width 31 height 31
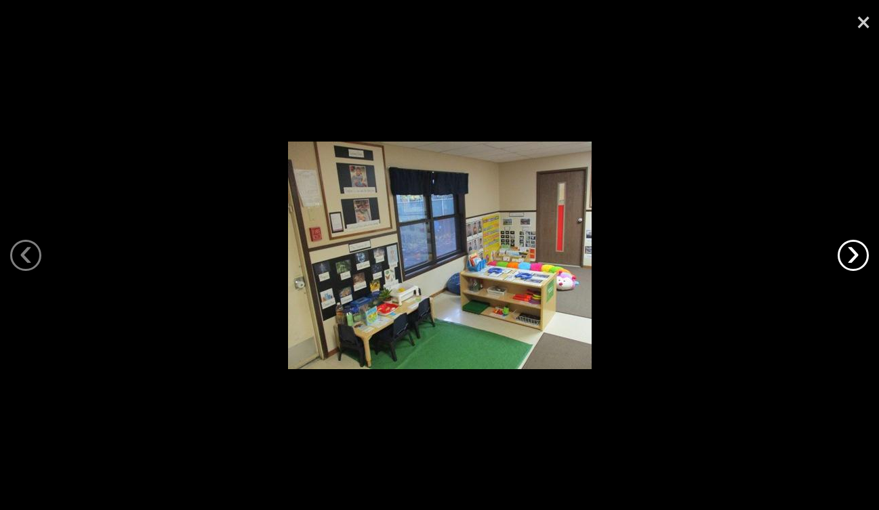
click at [856, 251] on link "›" at bounding box center [853, 255] width 31 height 31
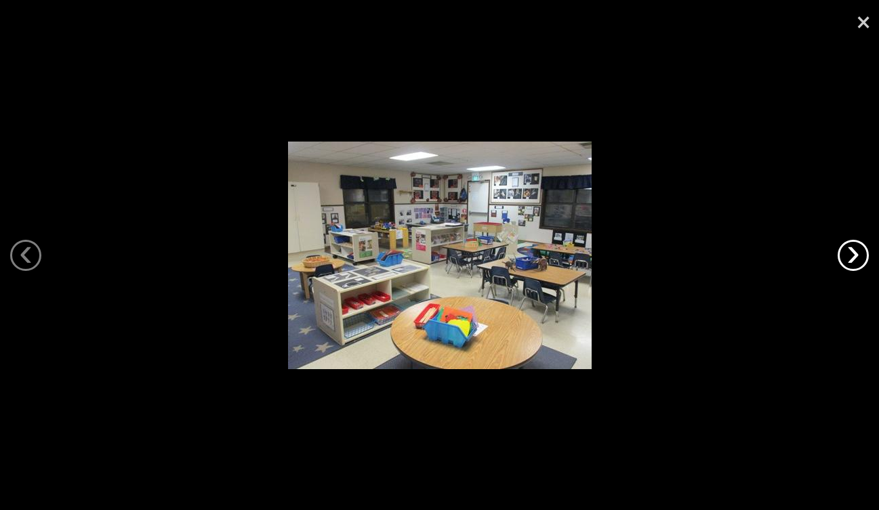
click at [856, 251] on link "›" at bounding box center [853, 255] width 31 height 31
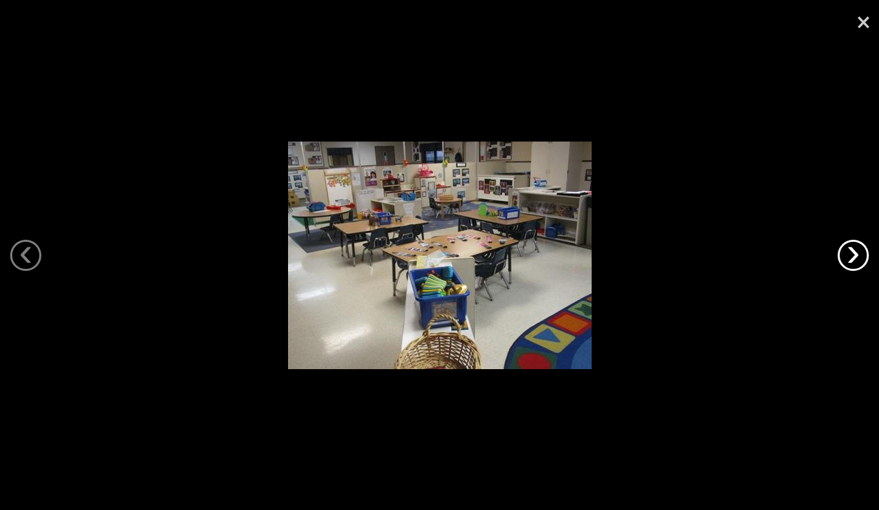
click at [856, 251] on link "›" at bounding box center [853, 255] width 31 height 31
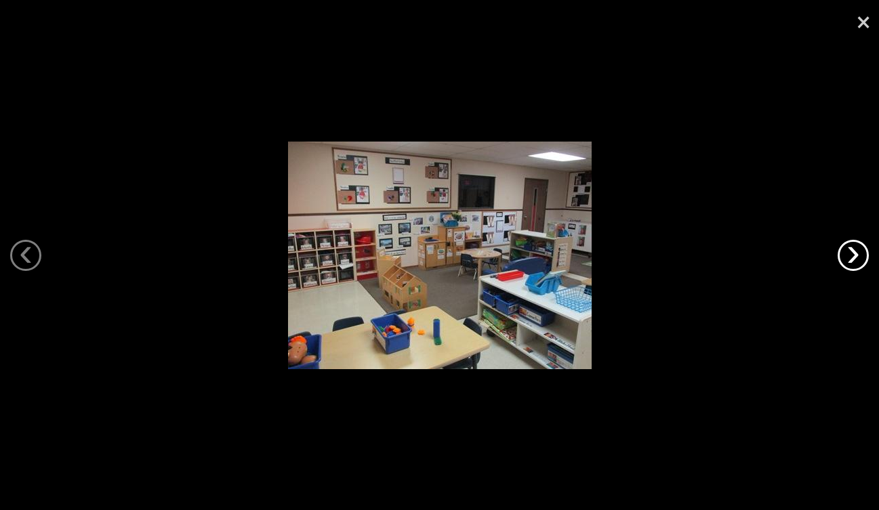
click at [856, 251] on link "›" at bounding box center [853, 255] width 31 height 31
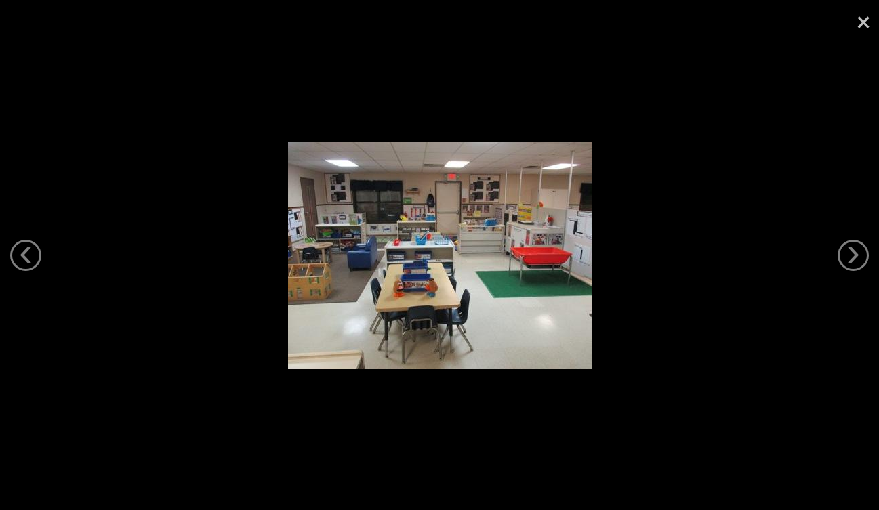
click at [865, 20] on link "×" at bounding box center [863, 20] width 31 height 41
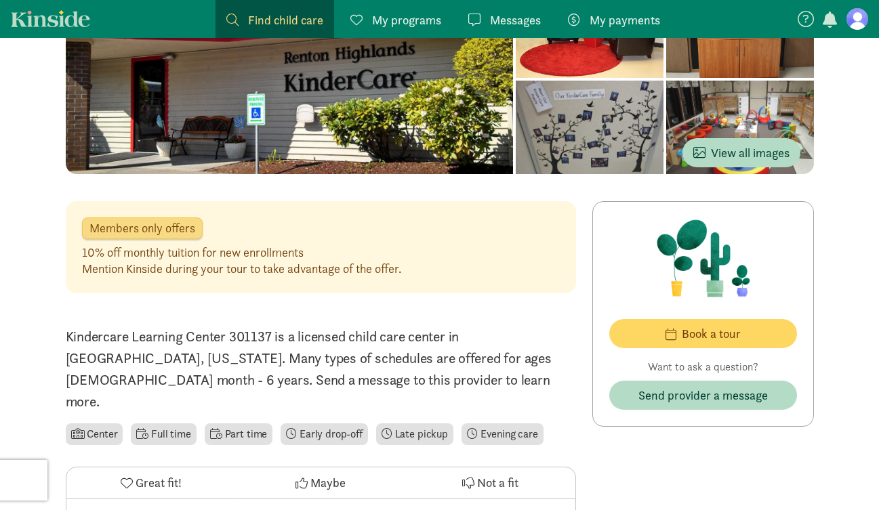
scroll to position [183, 0]
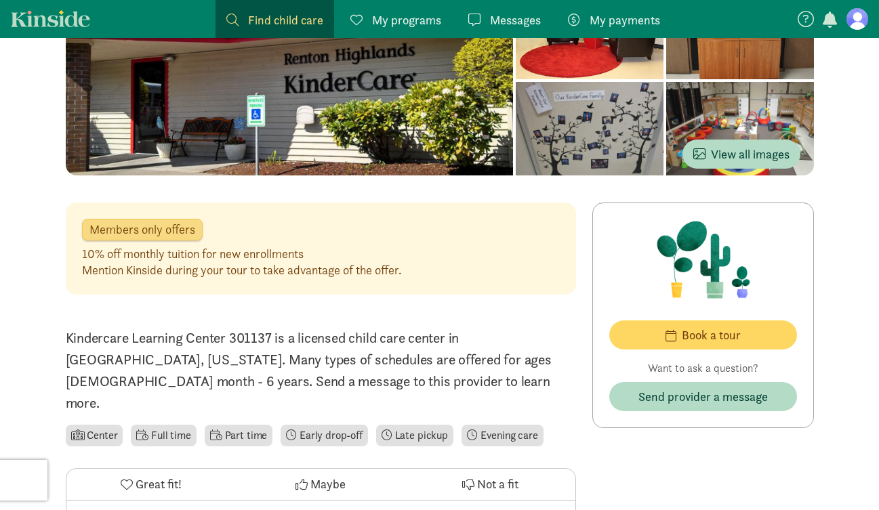
click at [169, 233] on span "Members only offers" at bounding box center [142, 230] width 106 height 12
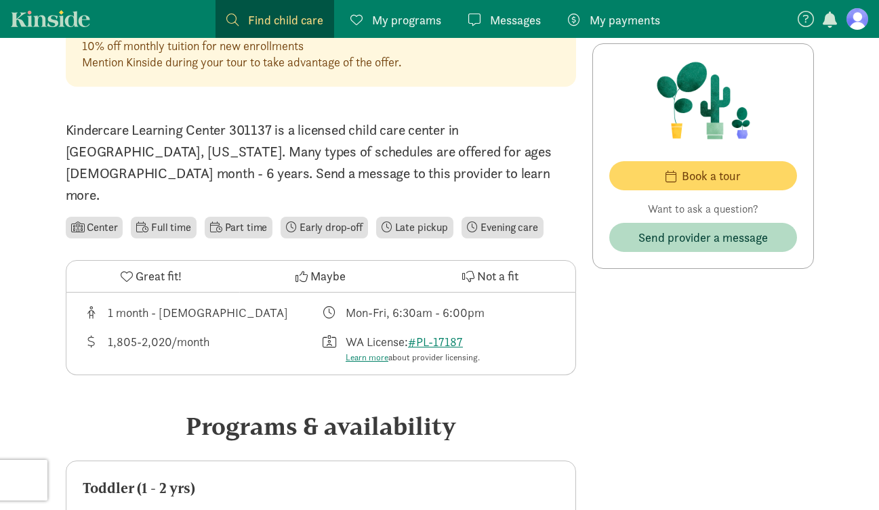
scroll to position [390, 0]
click at [311, 268] on span "Maybe" at bounding box center [327, 277] width 35 height 18
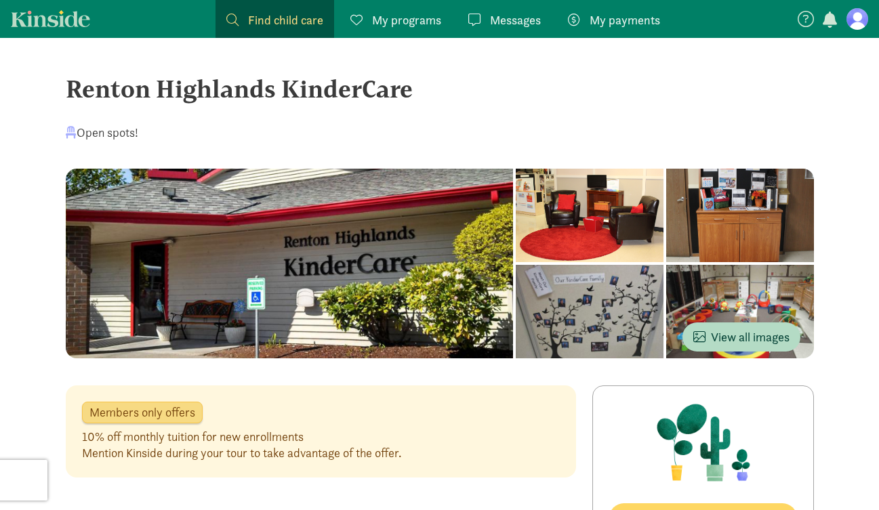
scroll to position [0, 0]
click at [634, 22] on span "My payments" at bounding box center [625, 20] width 70 height 18
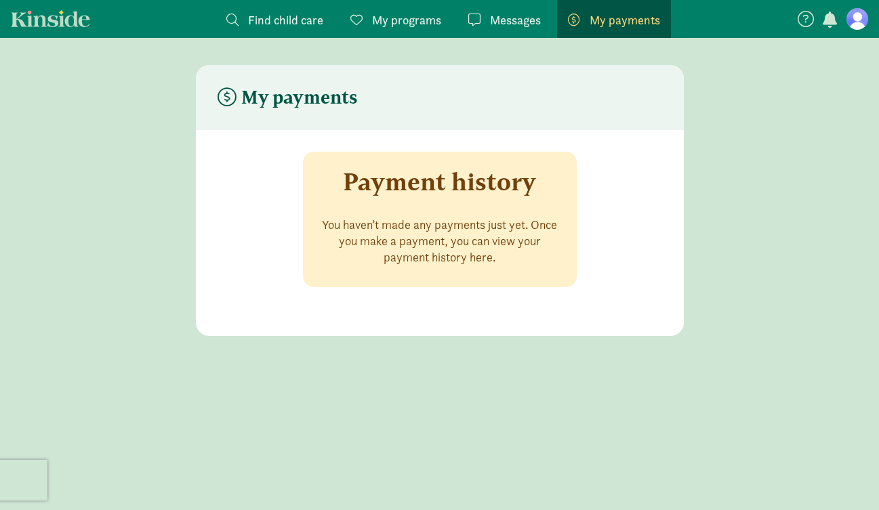
click at [518, 18] on span "Messages" at bounding box center [515, 20] width 51 height 18
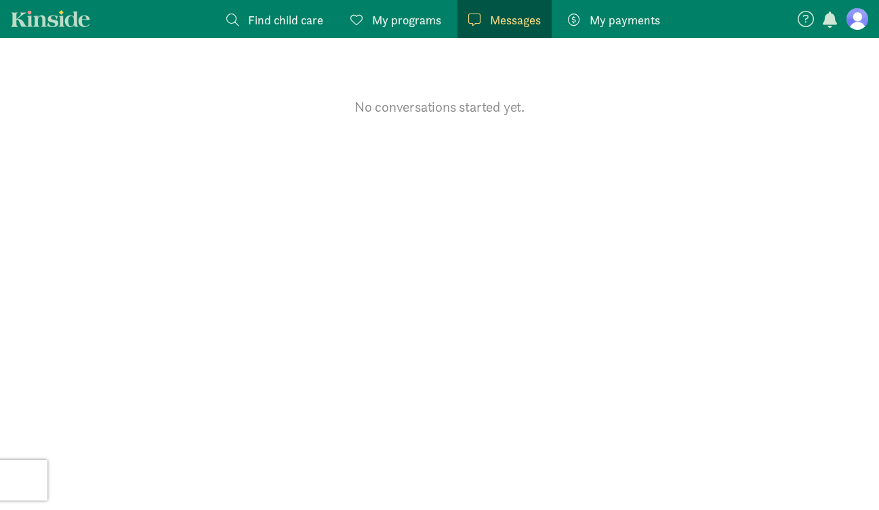
click at [425, 26] on span "My programs" at bounding box center [406, 20] width 69 height 18
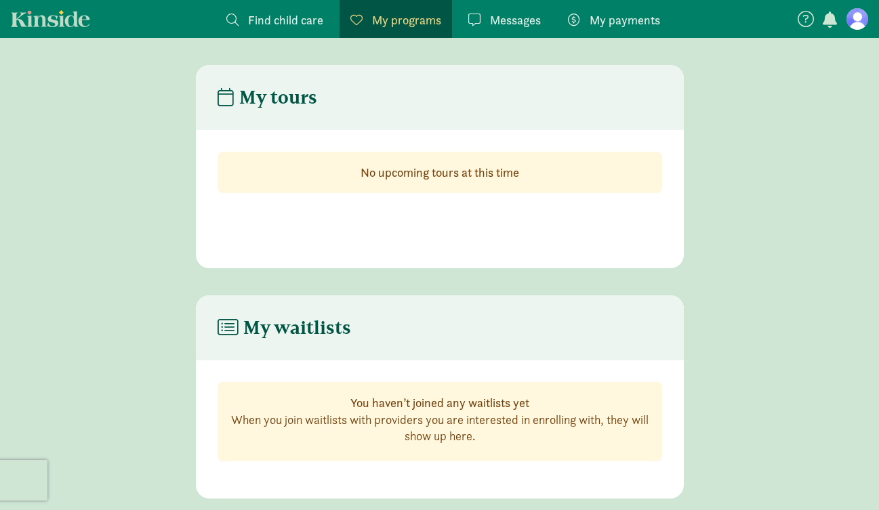
click at [314, 32] on link "Find child care Find" at bounding box center [275, 19] width 119 height 38
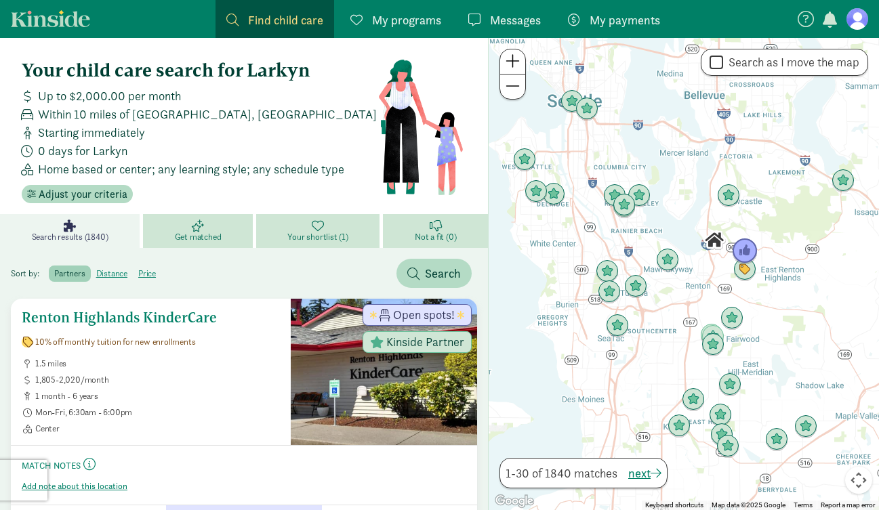
click at [373, 387] on div at bounding box center [384, 372] width 186 height 146
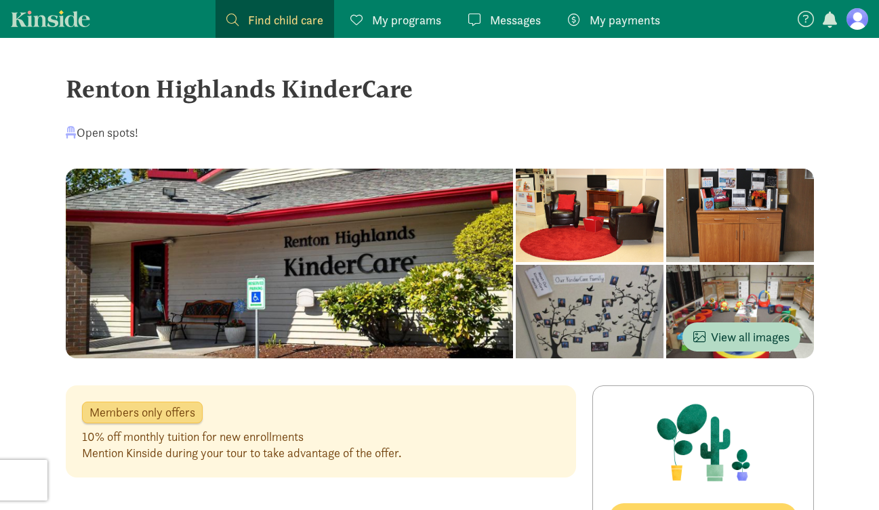
click at [608, 240] on div at bounding box center [590, 216] width 148 height 94
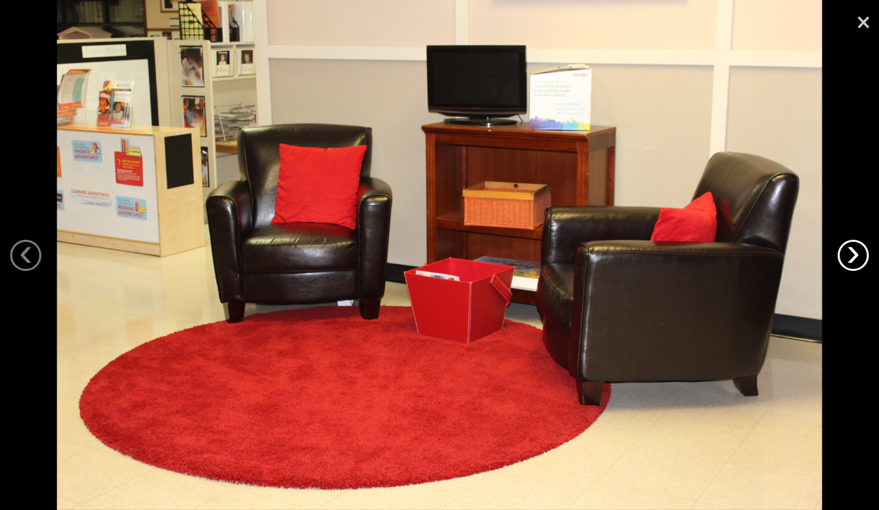
click at [852, 254] on link "›" at bounding box center [853, 255] width 31 height 31
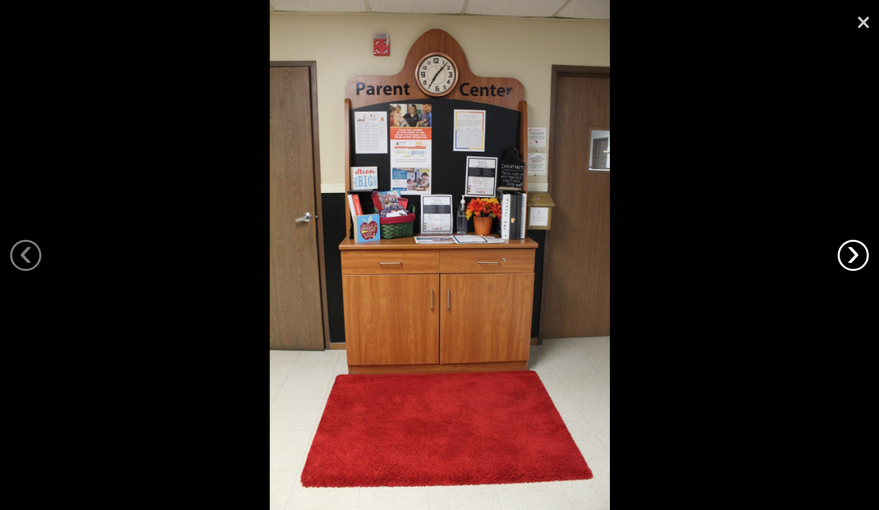
click at [852, 254] on link "›" at bounding box center [853, 255] width 31 height 31
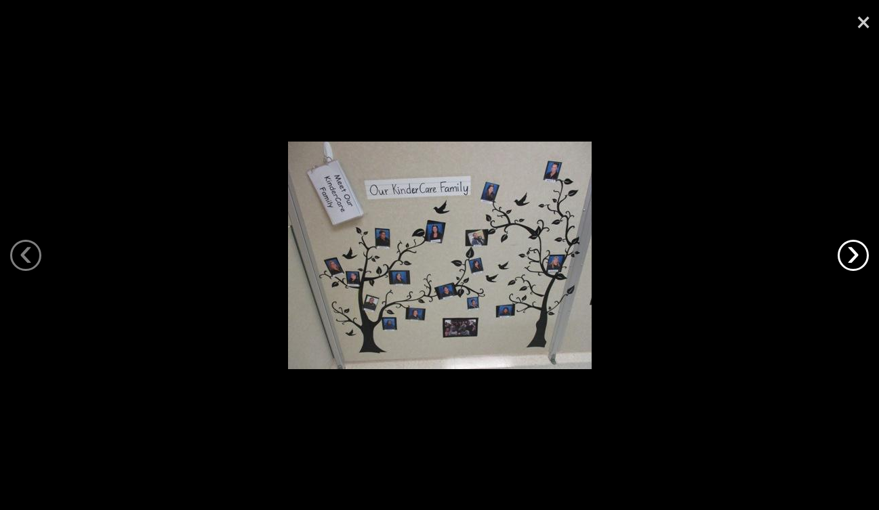
click at [852, 254] on link "›" at bounding box center [853, 255] width 31 height 31
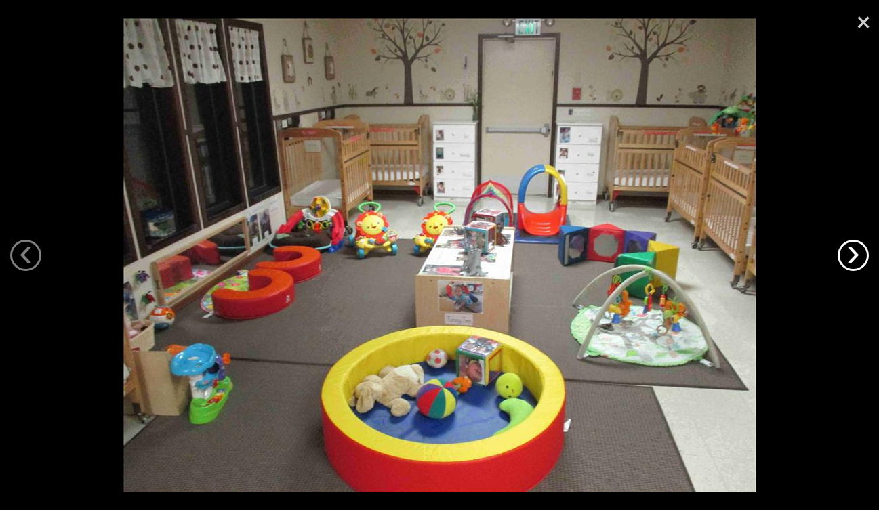
click at [852, 254] on link "›" at bounding box center [853, 255] width 31 height 31
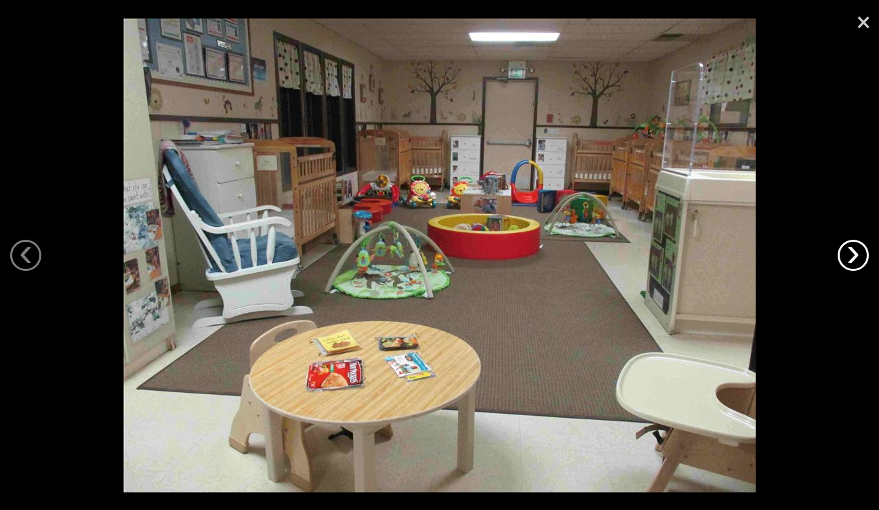
click at [852, 254] on link "›" at bounding box center [853, 255] width 31 height 31
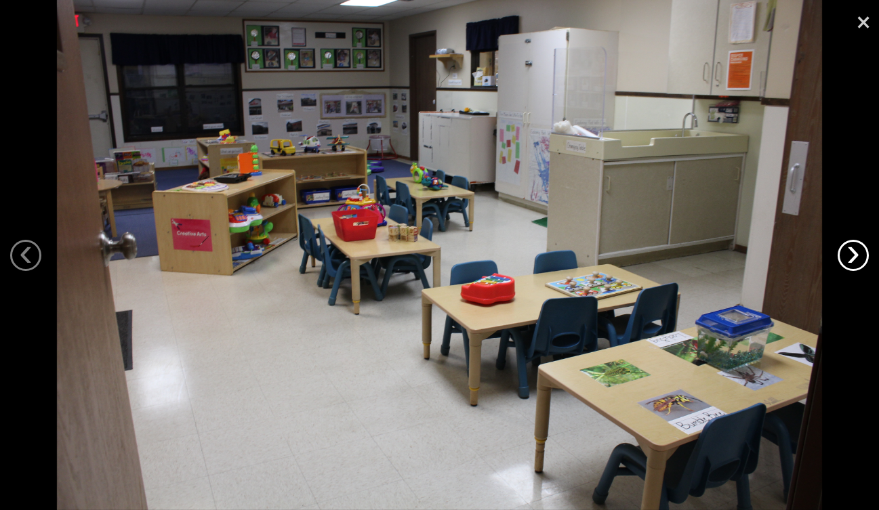
click at [852, 254] on link "›" at bounding box center [853, 255] width 31 height 31
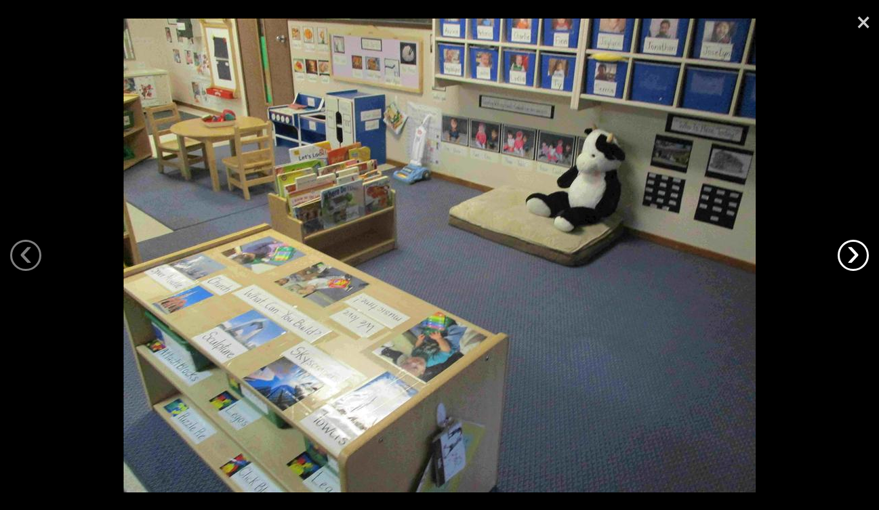
click at [853, 254] on link "›" at bounding box center [853, 255] width 31 height 31
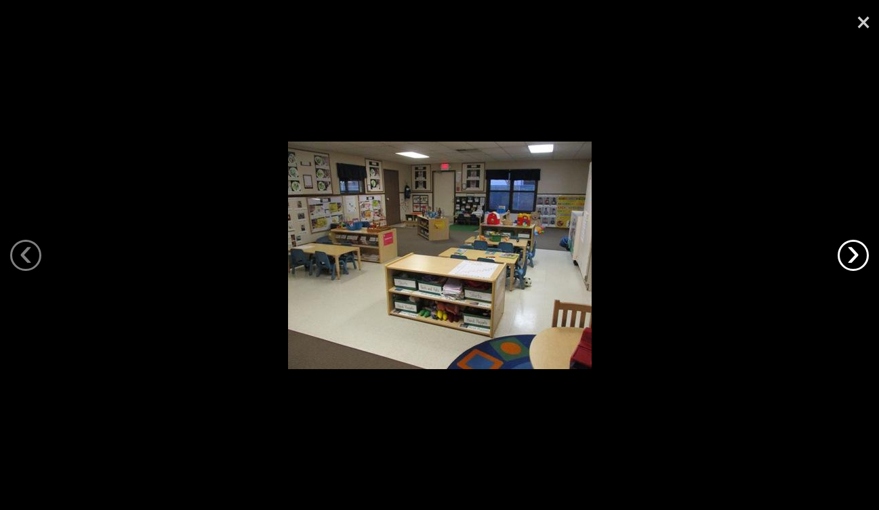
click at [853, 254] on link "›" at bounding box center [853, 255] width 31 height 31
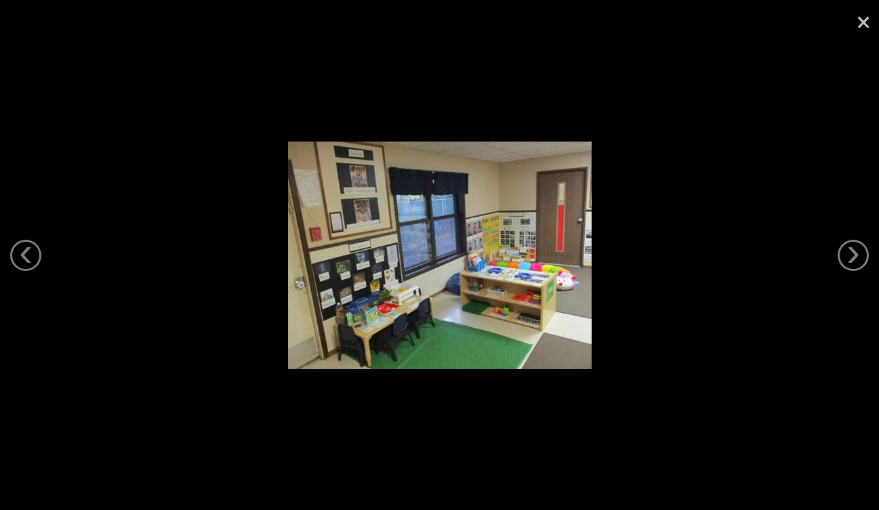
click at [862, 26] on link "×" at bounding box center [863, 20] width 31 height 41
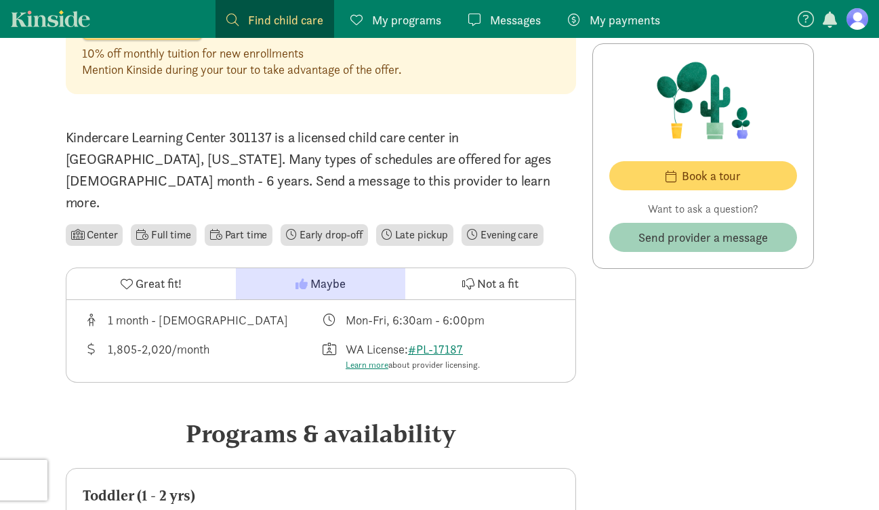
scroll to position [386, 0]
